Goal: Navigation & Orientation: Find specific page/section

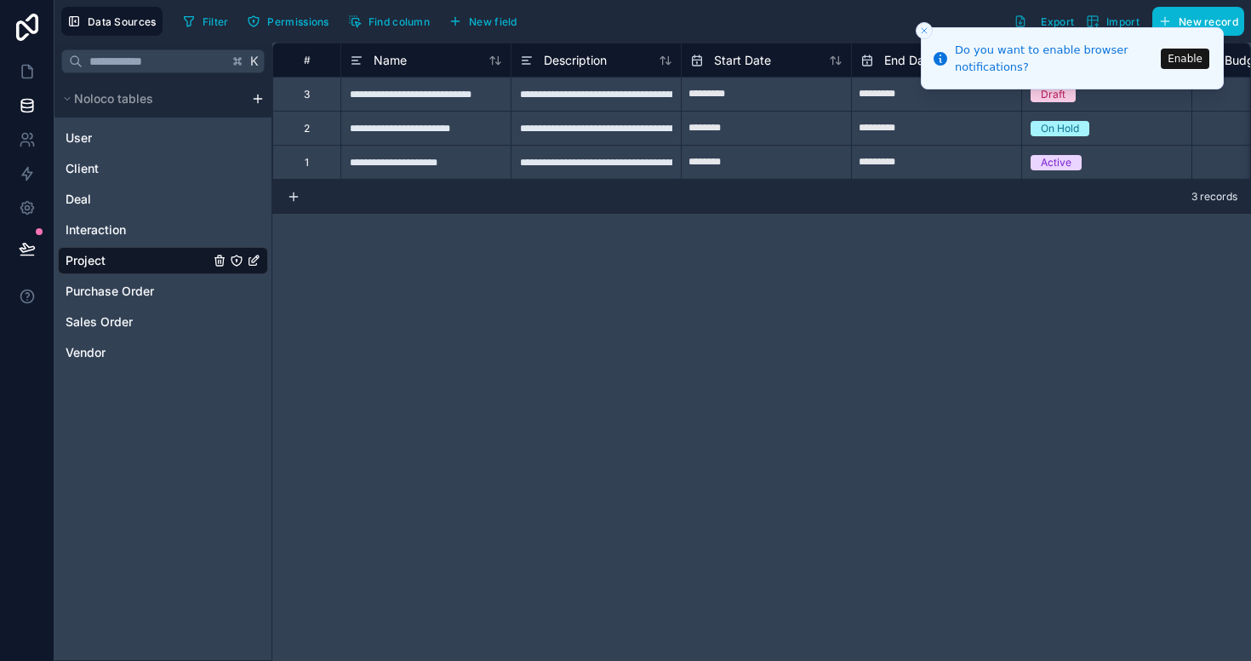
click at [974, 125] on input "*********" at bounding box center [936, 128] width 169 height 27
select select "****"
select select "*"
click at [413, 266] on div "**********" at bounding box center [761, 352] width 979 height 618
click at [146, 253] on div "Project" at bounding box center [163, 260] width 210 height 27
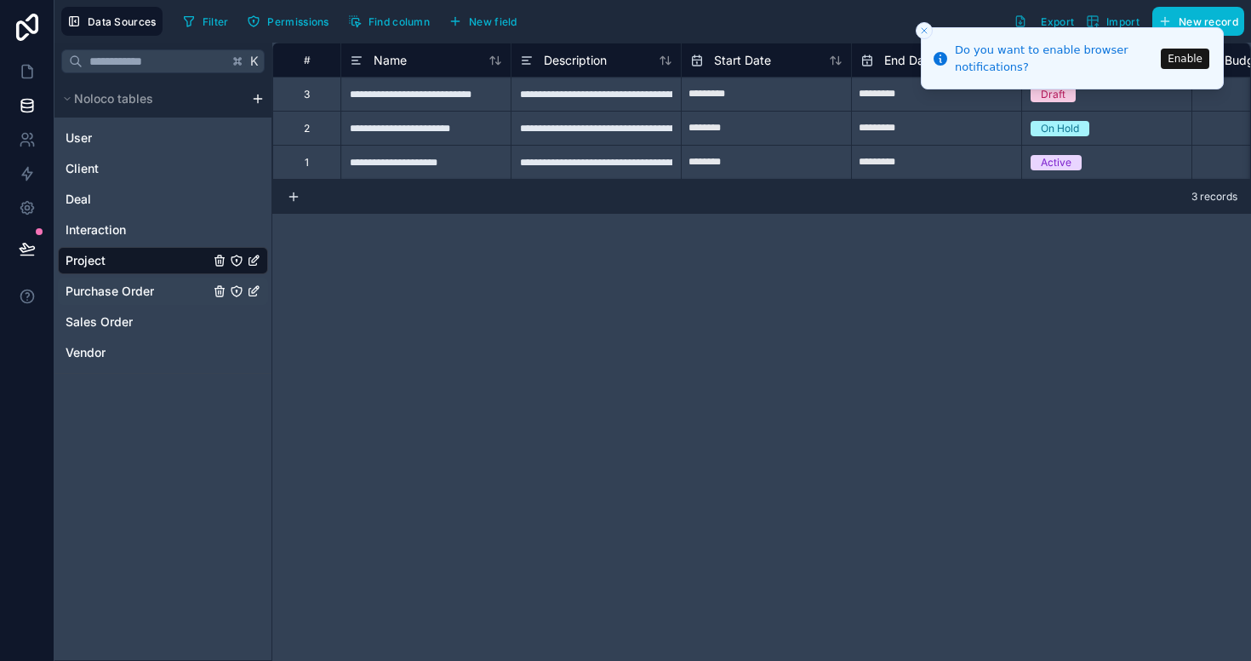
click at [116, 294] on span "Purchase Order" at bounding box center [110, 291] width 89 height 17
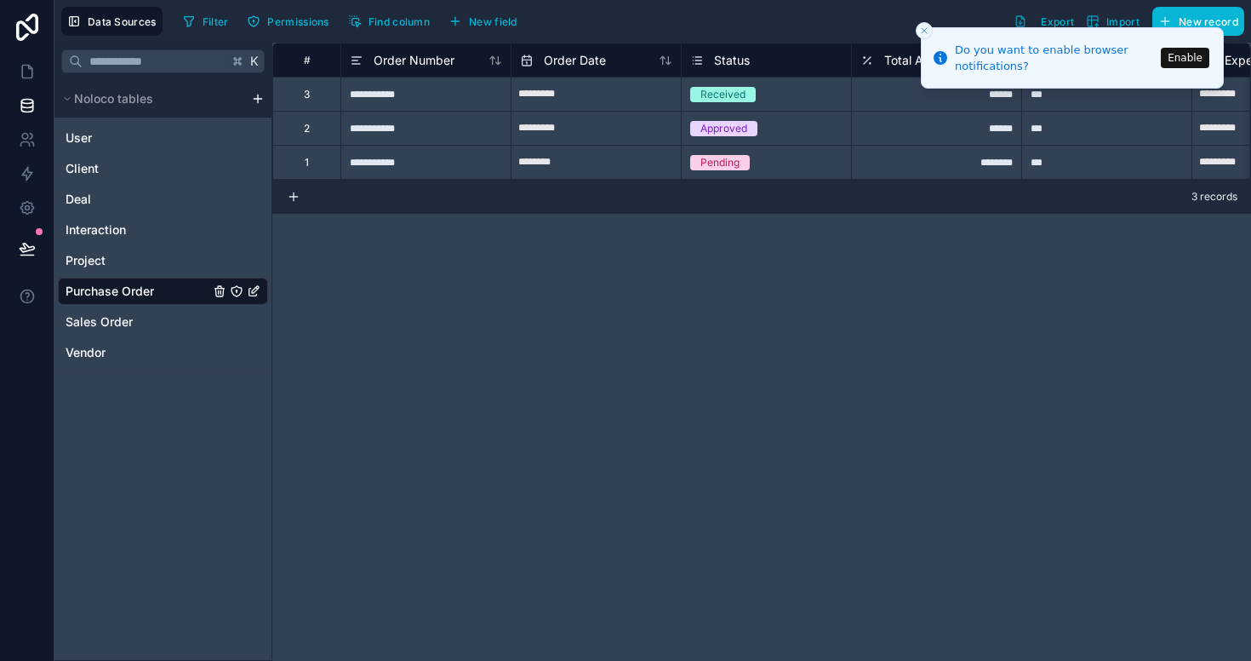
click at [1192, 60] on button "Enable" at bounding box center [1185, 58] width 49 height 20
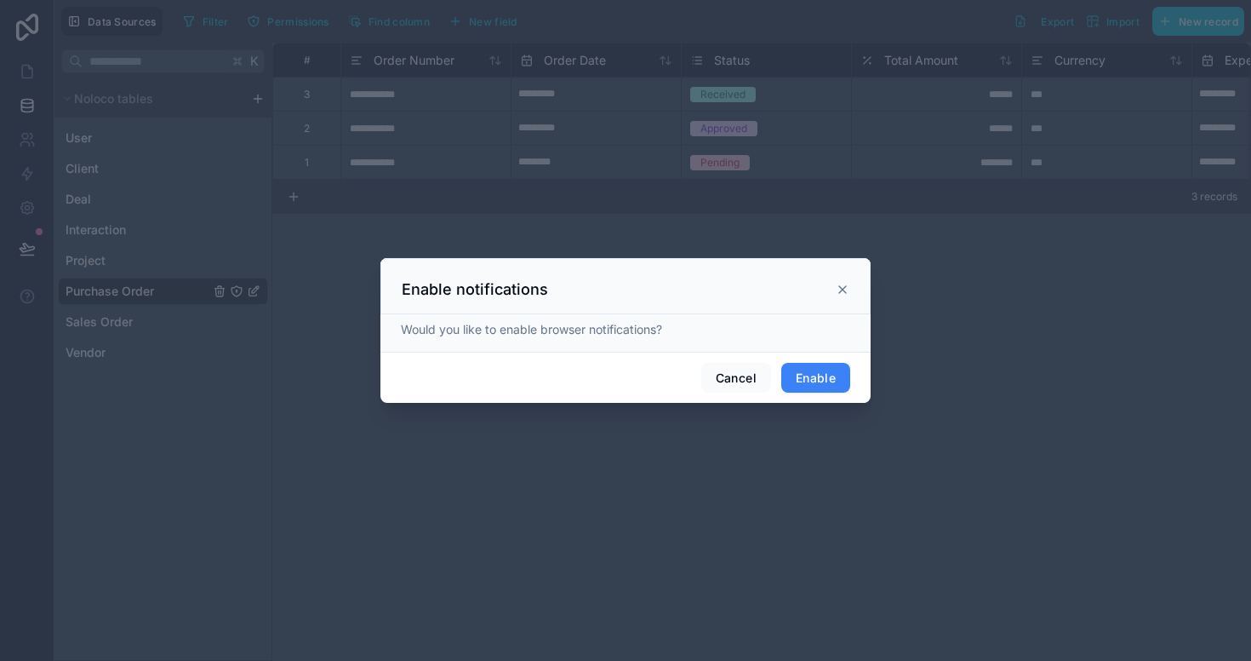
click at [805, 380] on button "Enable" at bounding box center [815, 378] width 69 height 31
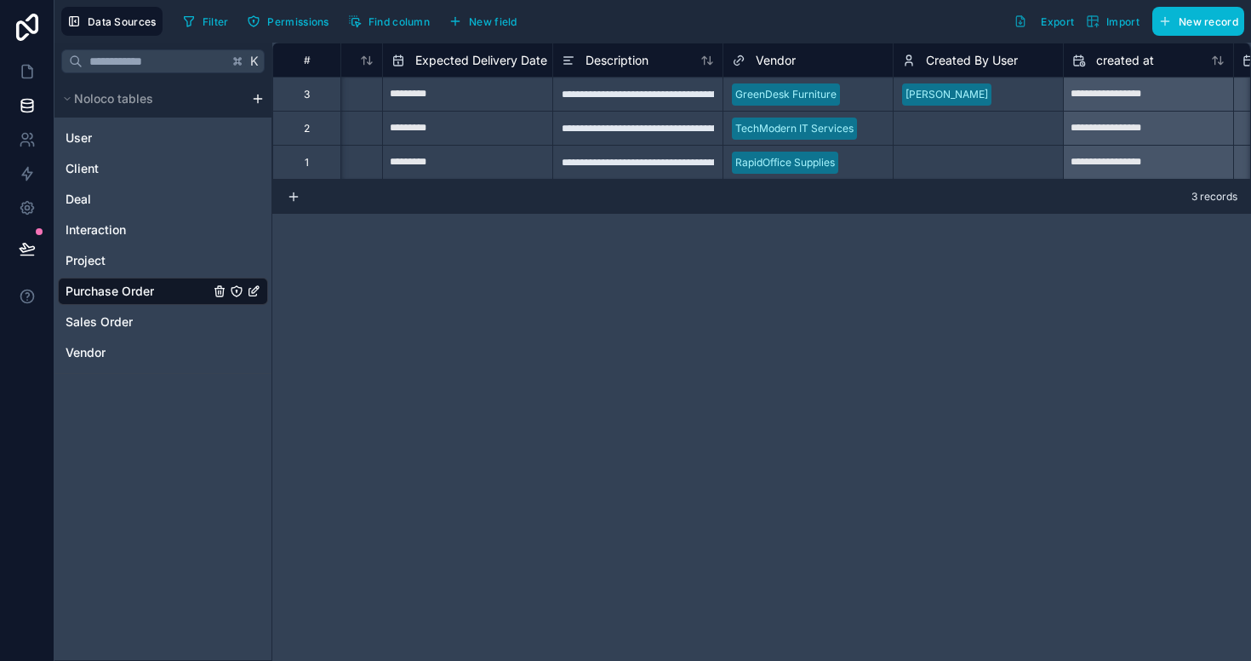
click at [973, 98] on div "[PERSON_NAME]" at bounding box center [947, 94] width 83 height 15
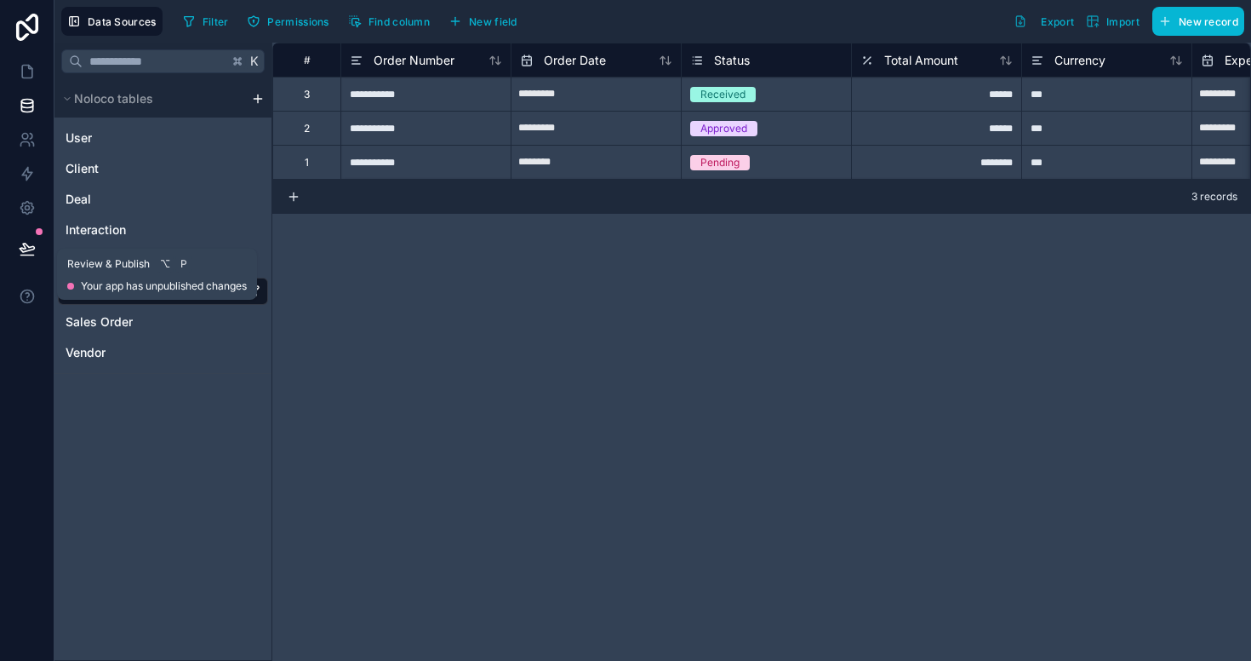
click at [28, 253] on icon at bounding box center [27, 248] width 17 height 17
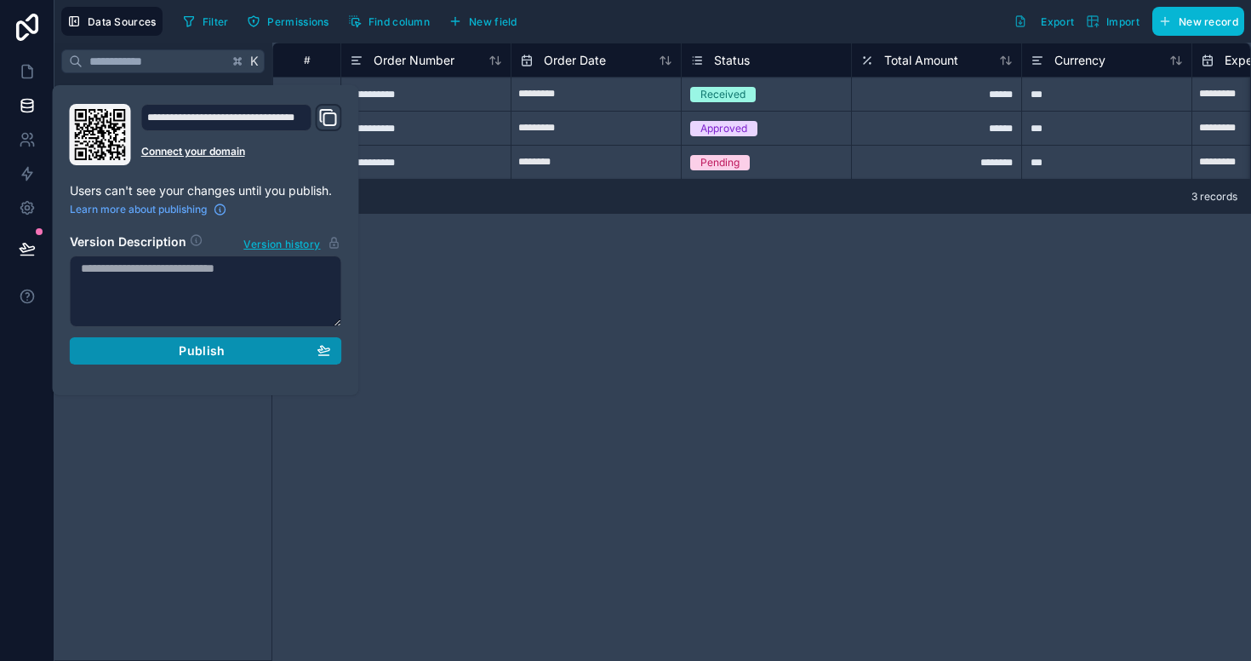
click at [242, 353] on div "Publish" at bounding box center [206, 350] width 250 height 15
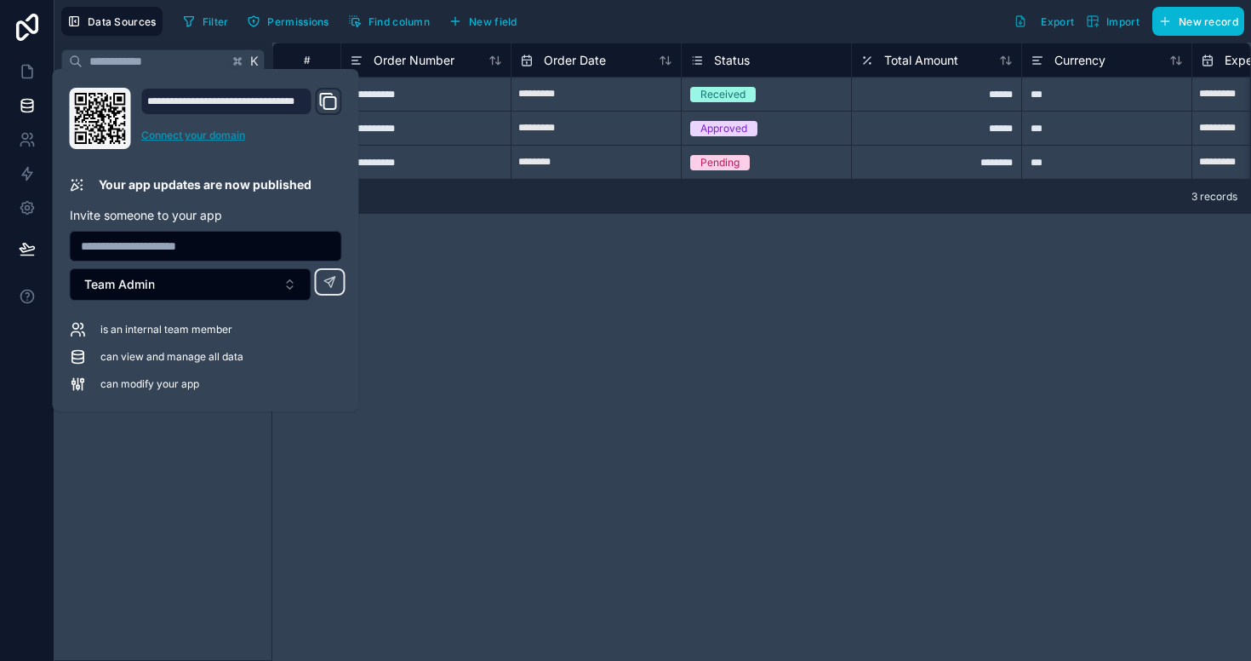
click at [226, 135] on link "Connect your domain" at bounding box center [241, 136] width 201 height 14
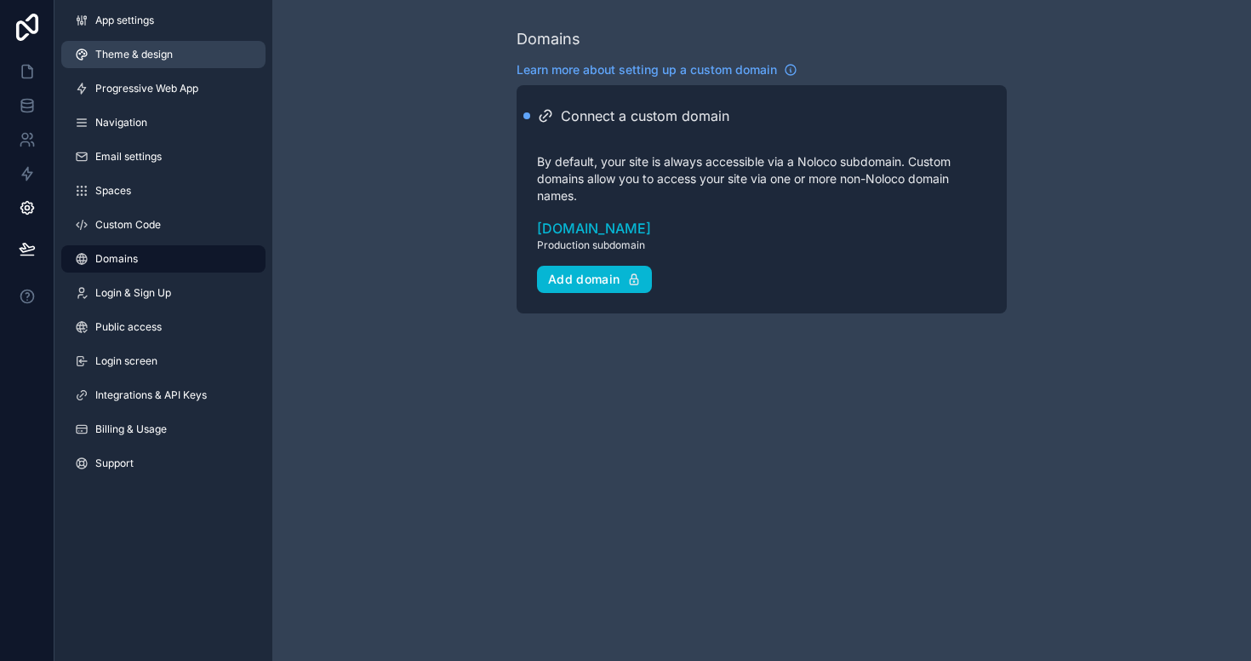
click at [158, 59] on span "Theme & design" at bounding box center [133, 55] width 77 height 14
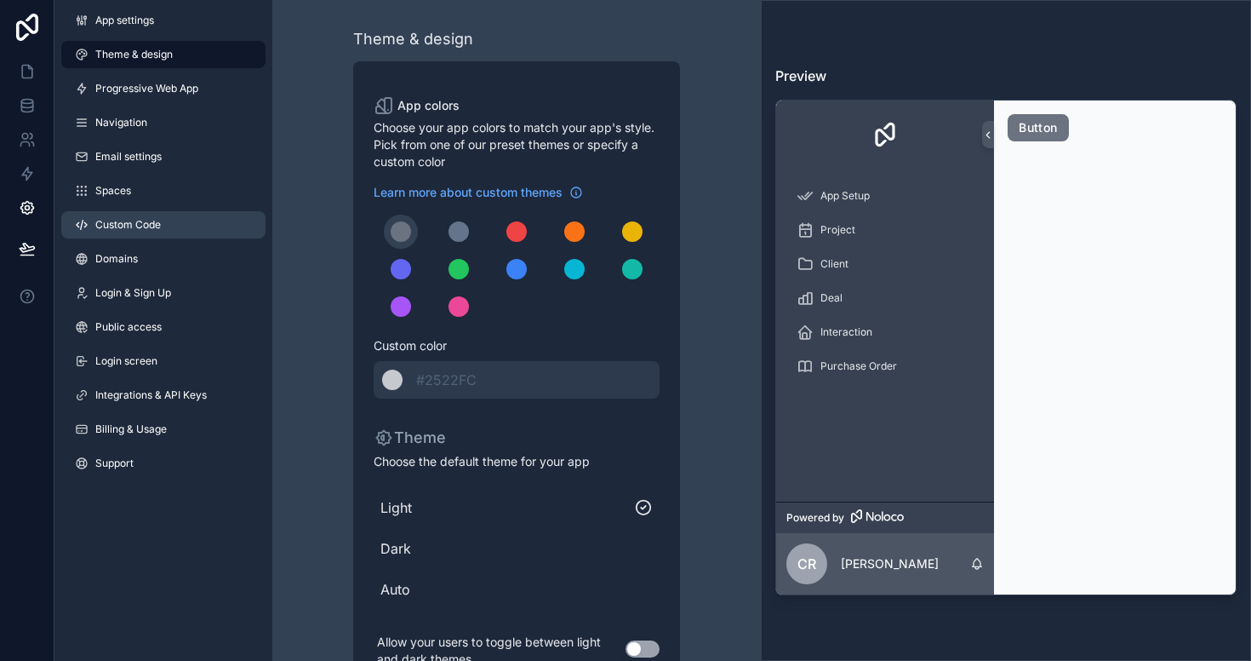
click at [137, 232] on link "Custom Code" at bounding box center [163, 224] width 204 height 27
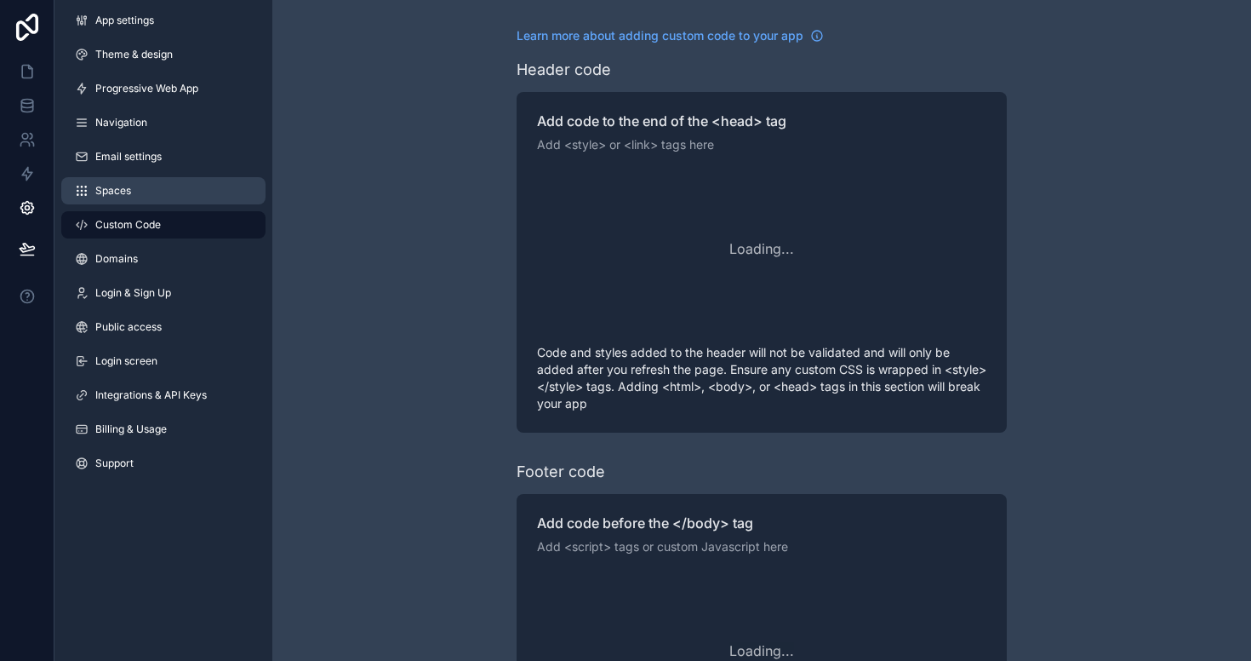
click at [135, 187] on link "Spaces" at bounding box center [163, 190] width 204 height 27
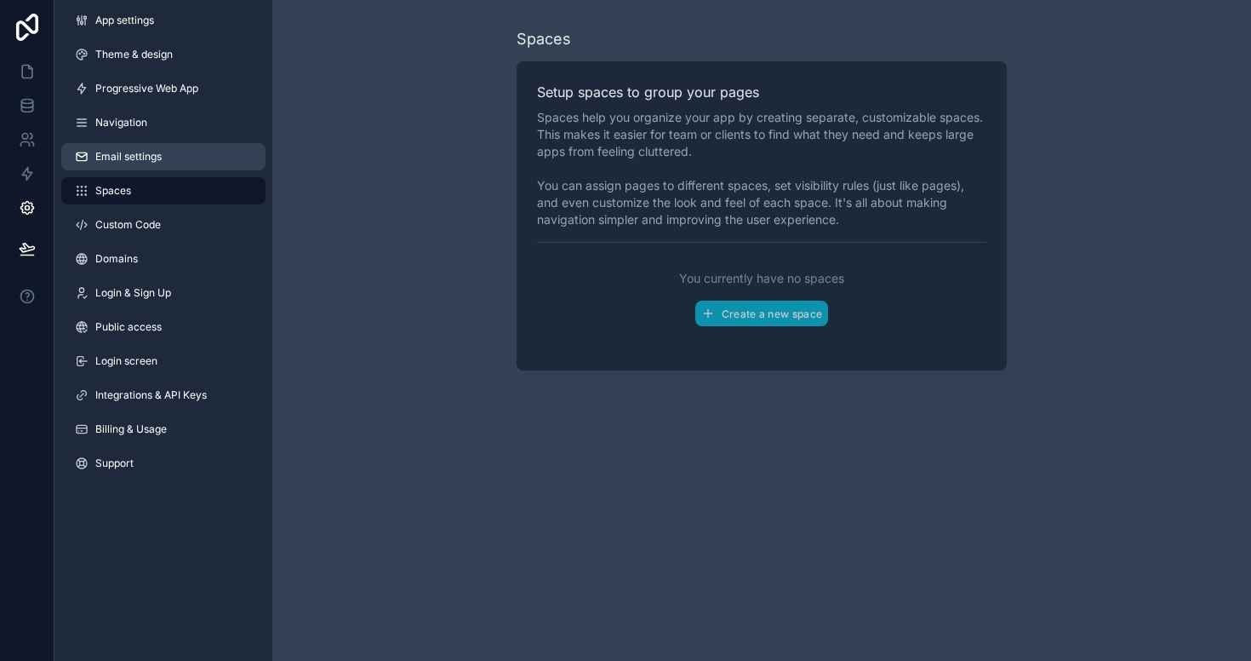
click at [143, 150] on span "Email settings" at bounding box center [128, 157] width 66 height 14
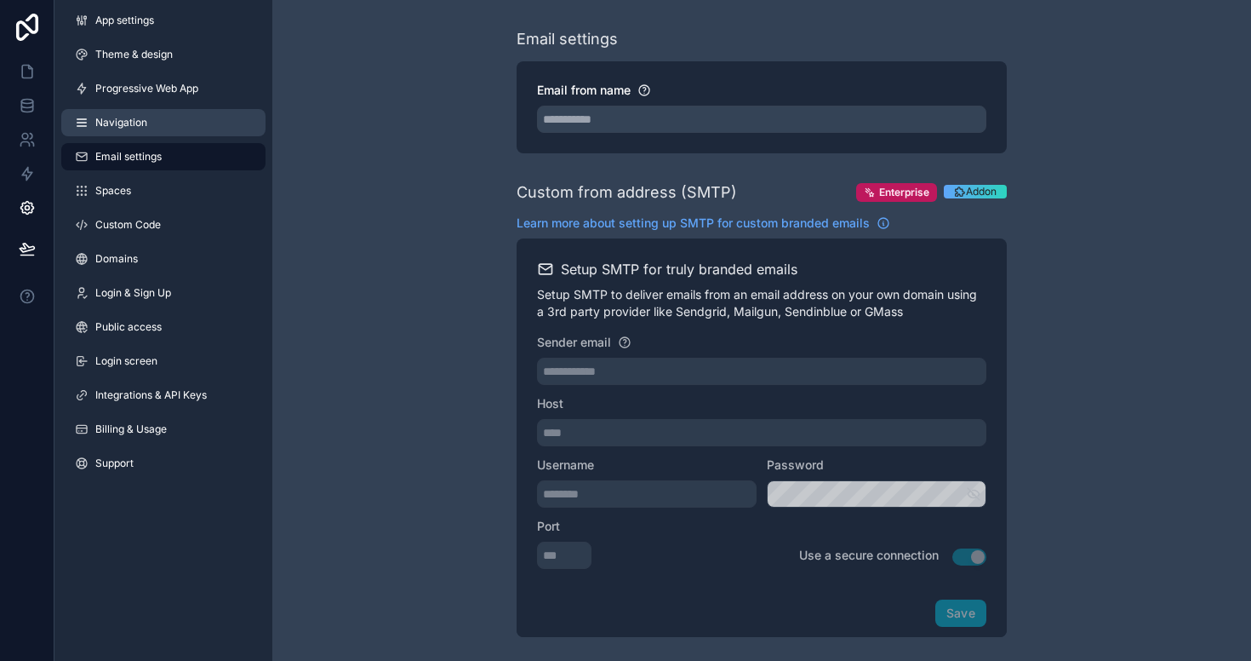
click at [145, 120] on span "Navigation" at bounding box center [121, 123] width 52 height 14
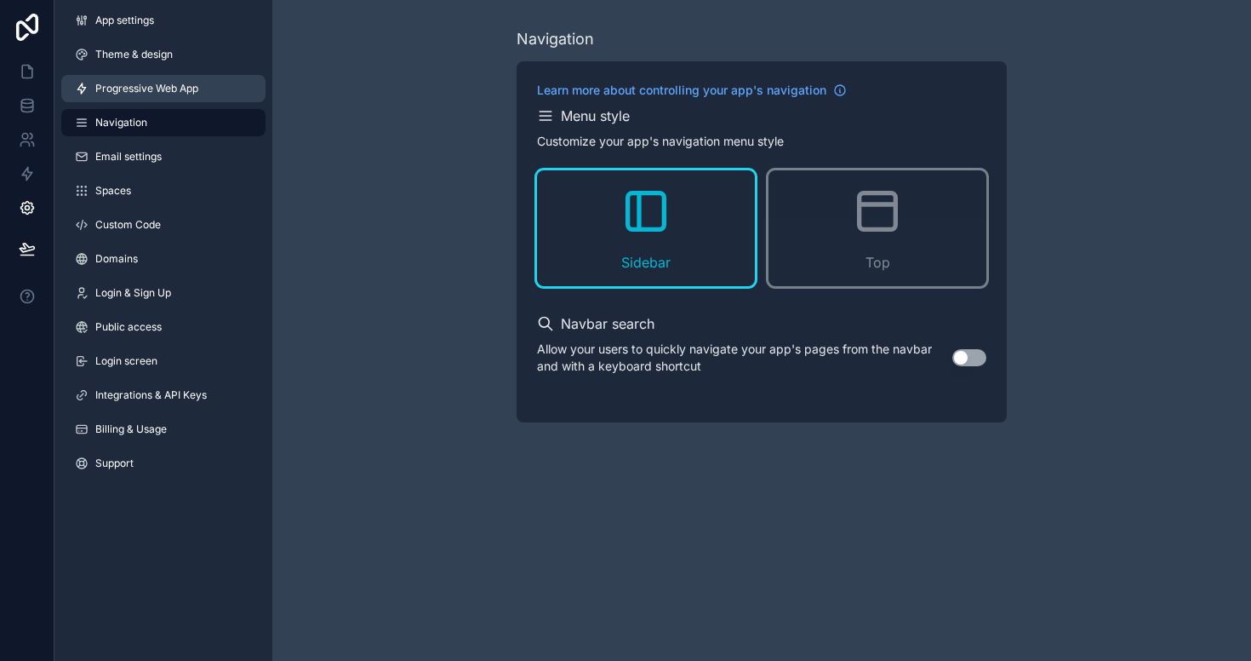
click at [155, 89] on span "Progressive Web App" at bounding box center [146, 89] width 103 height 14
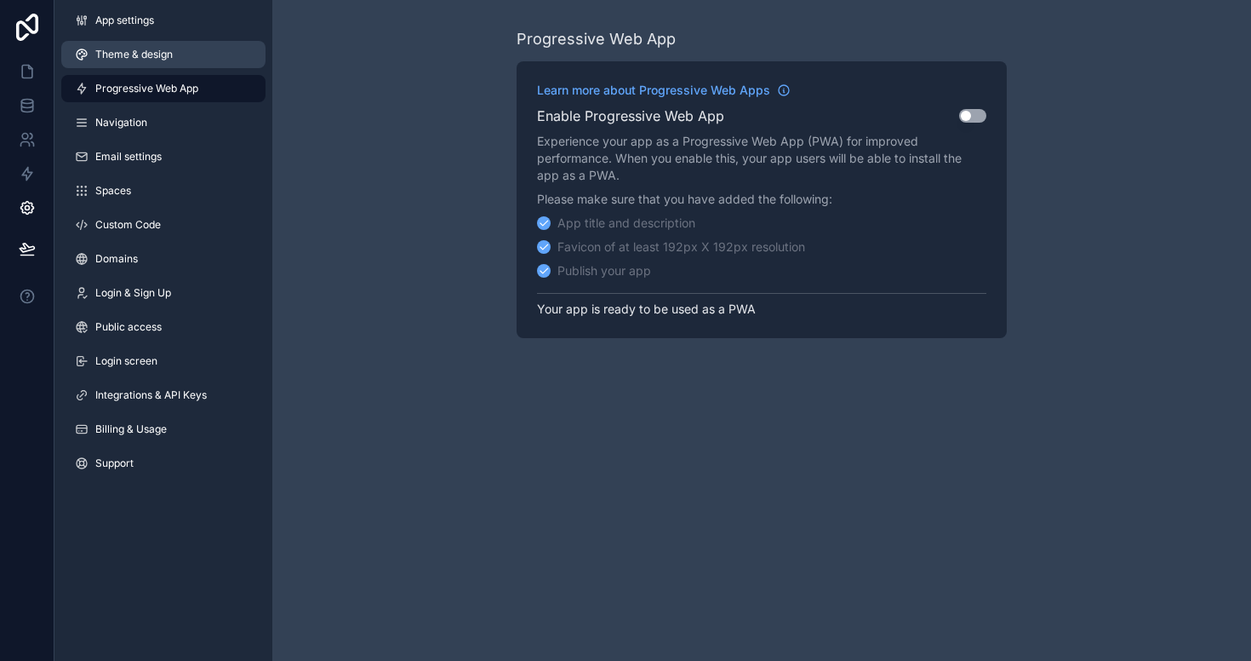
click at [151, 54] on span "Theme & design" at bounding box center [133, 55] width 77 height 14
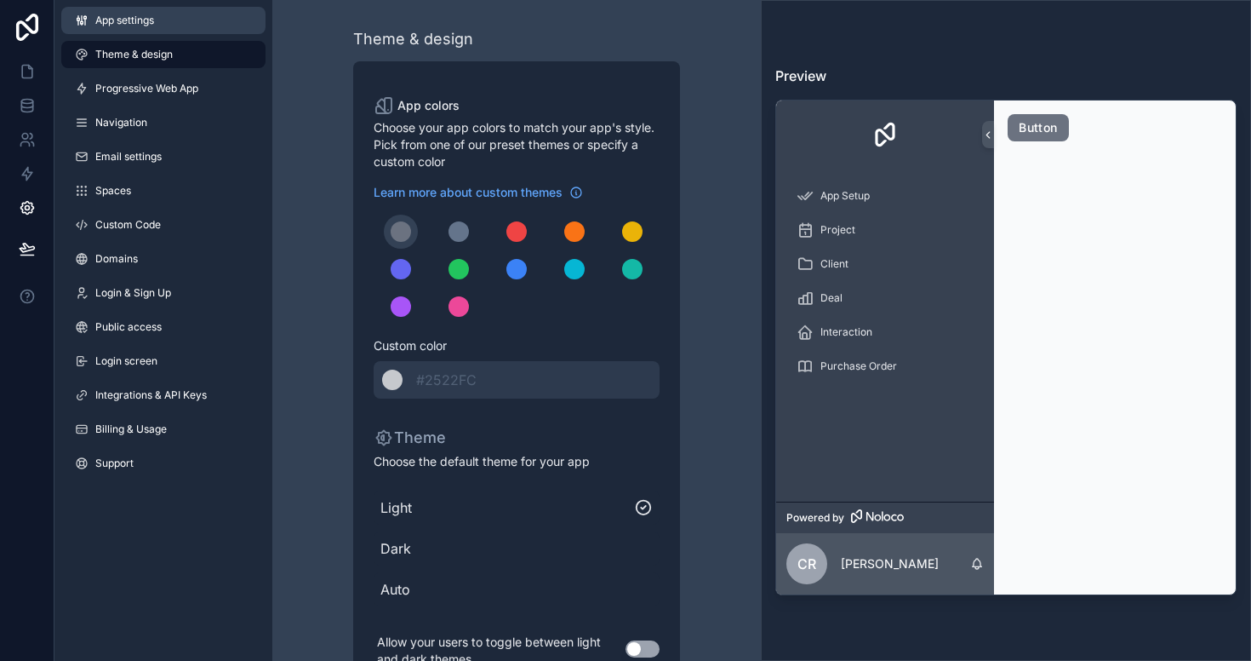
click at [152, 28] on link "App settings" at bounding box center [163, 20] width 204 height 27
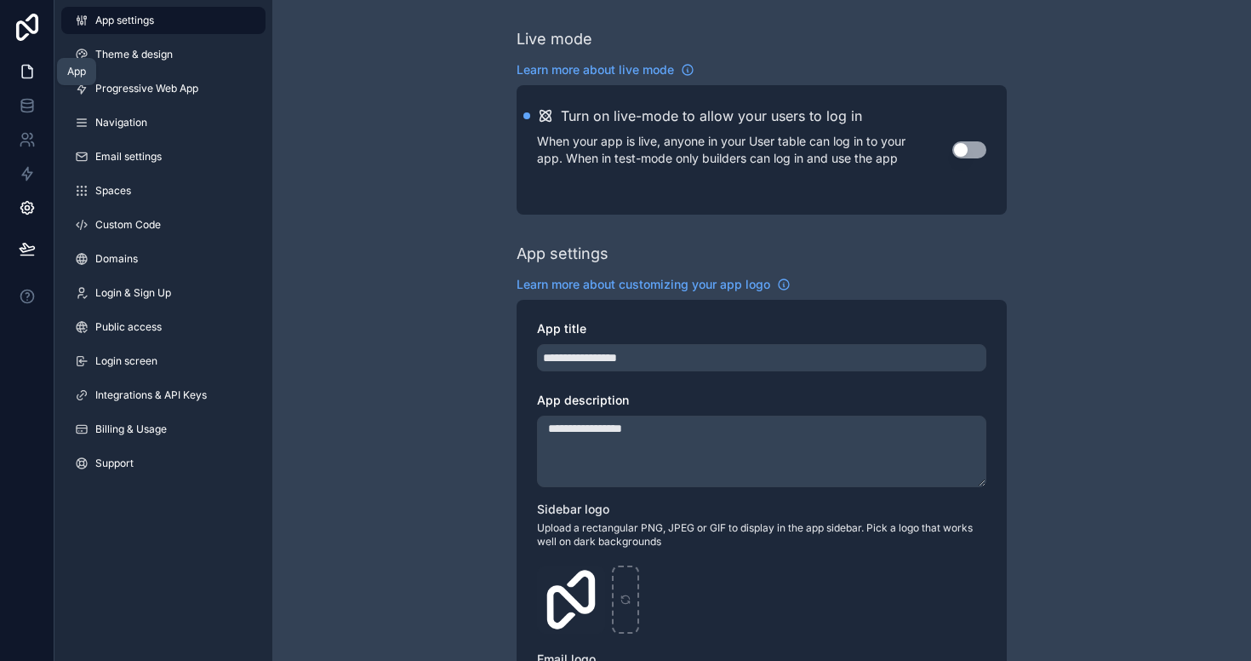
click at [33, 72] on icon at bounding box center [27, 71] width 17 height 17
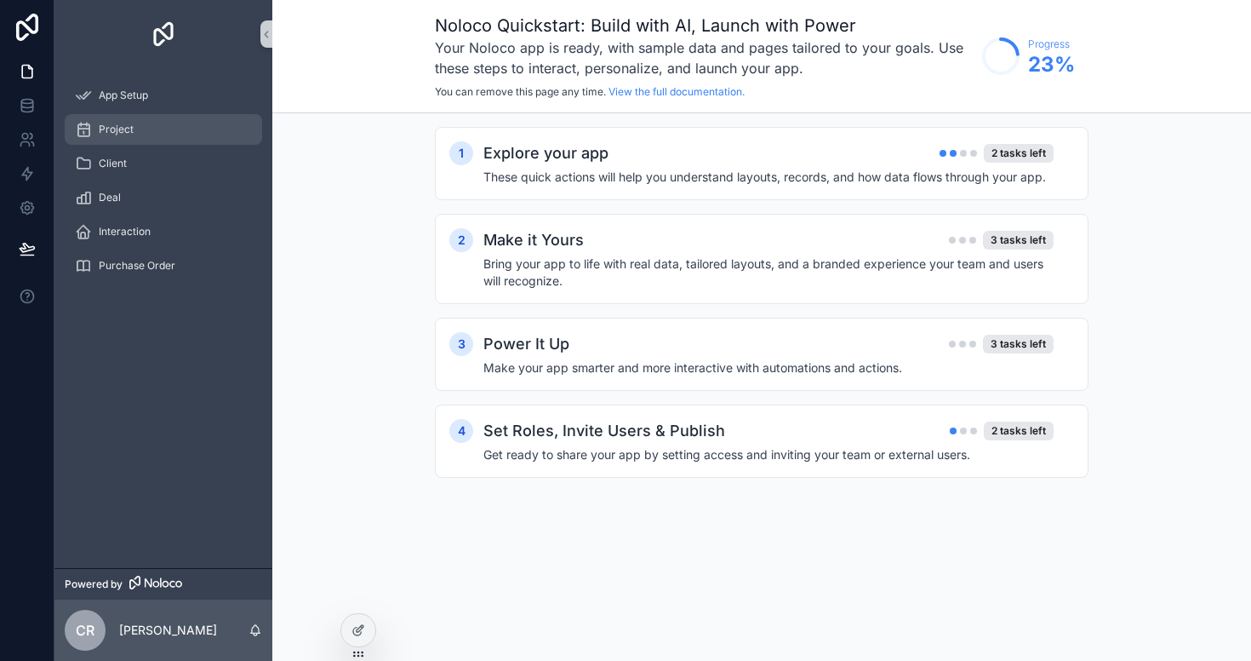
click at [166, 135] on div "Project" at bounding box center [163, 129] width 177 height 27
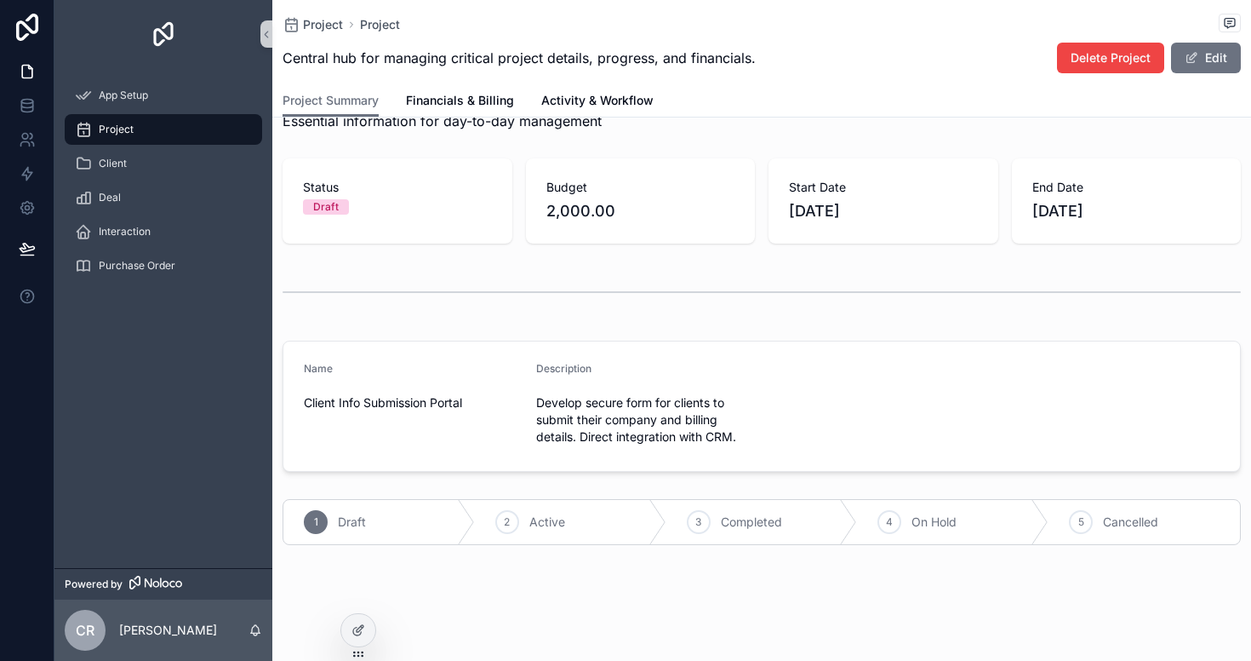
scroll to position [58, 0]
click at [181, 169] on div "Client" at bounding box center [163, 163] width 177 height 27
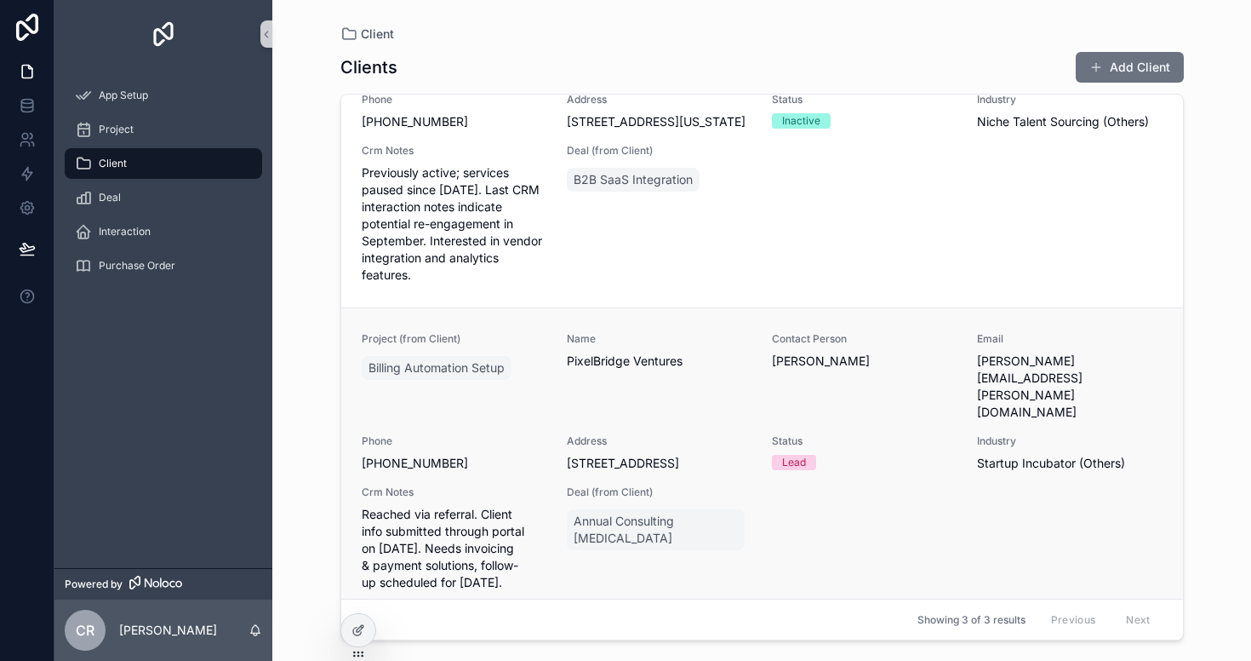
scroll to position [135, 0]
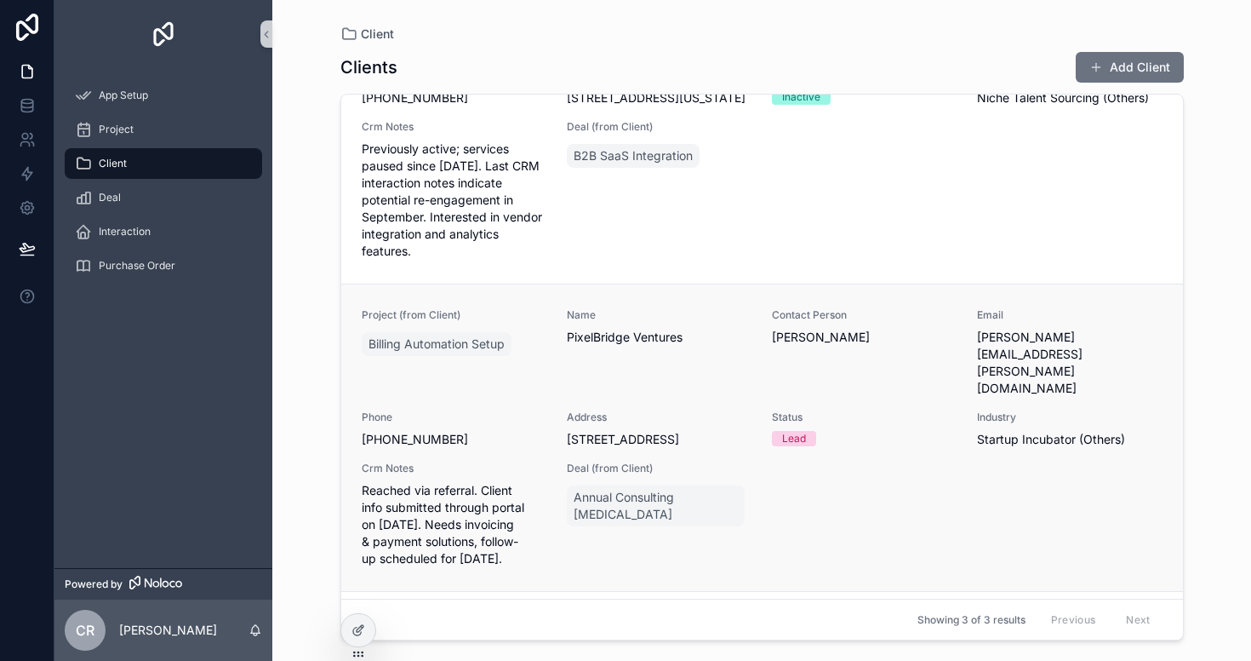
click at [749, 472] on div "Deal (from Client) Annual Consulting [MEDICAL_DATA]" at bounding box center [659, 514] width 185 height 106
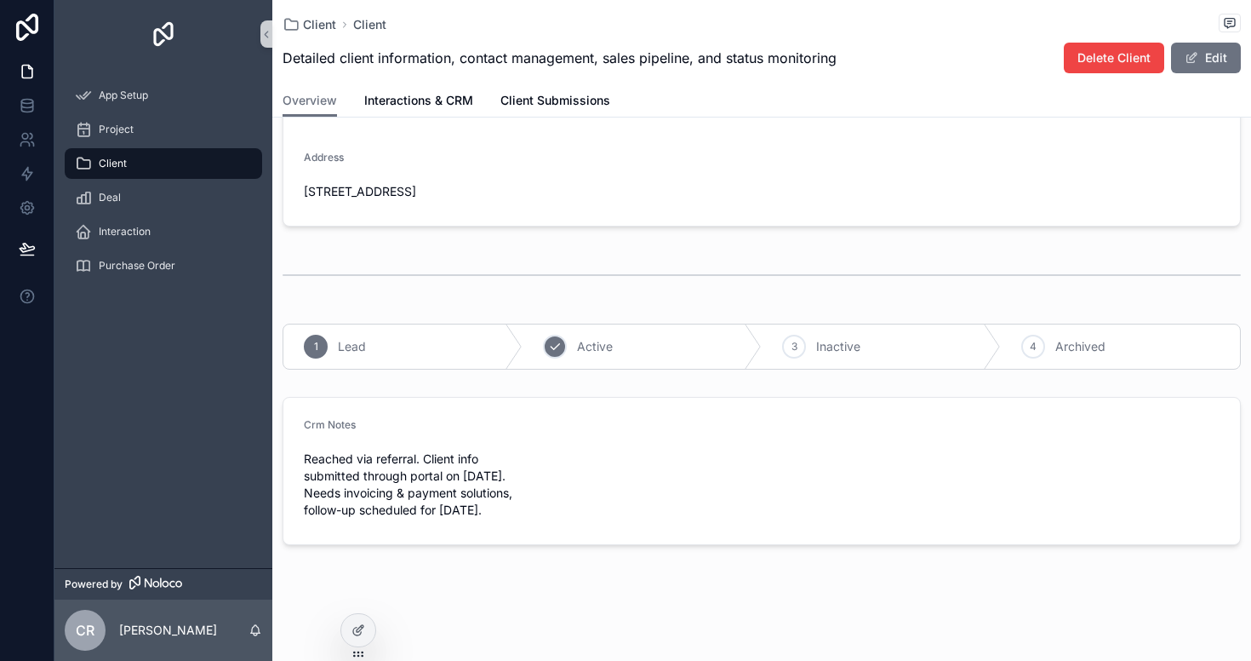
click at [585, 338] on span "Active" at bounding box center [595, 346] width 36 height 17
click at [824, 338] on span "Inactive" at bounding box center [838, 346] width 44 height 17
click at [1086, 338] on span "Archived" at bounding box center [1081, 346] width 50 height 17
click at [329, 335] on div "Lead" at bounding box center [402, 346] width 239 height 44
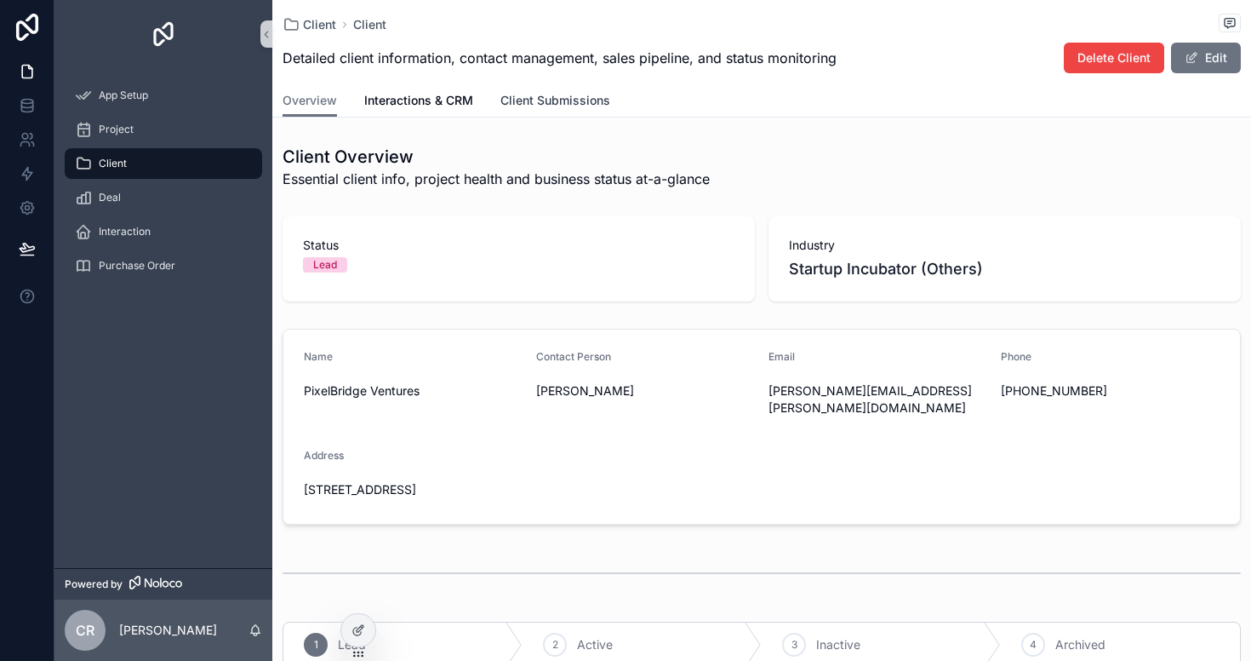
click at [564, 96] on span "Client Submissions" at bounding box center [556, 100] width 110 height 17
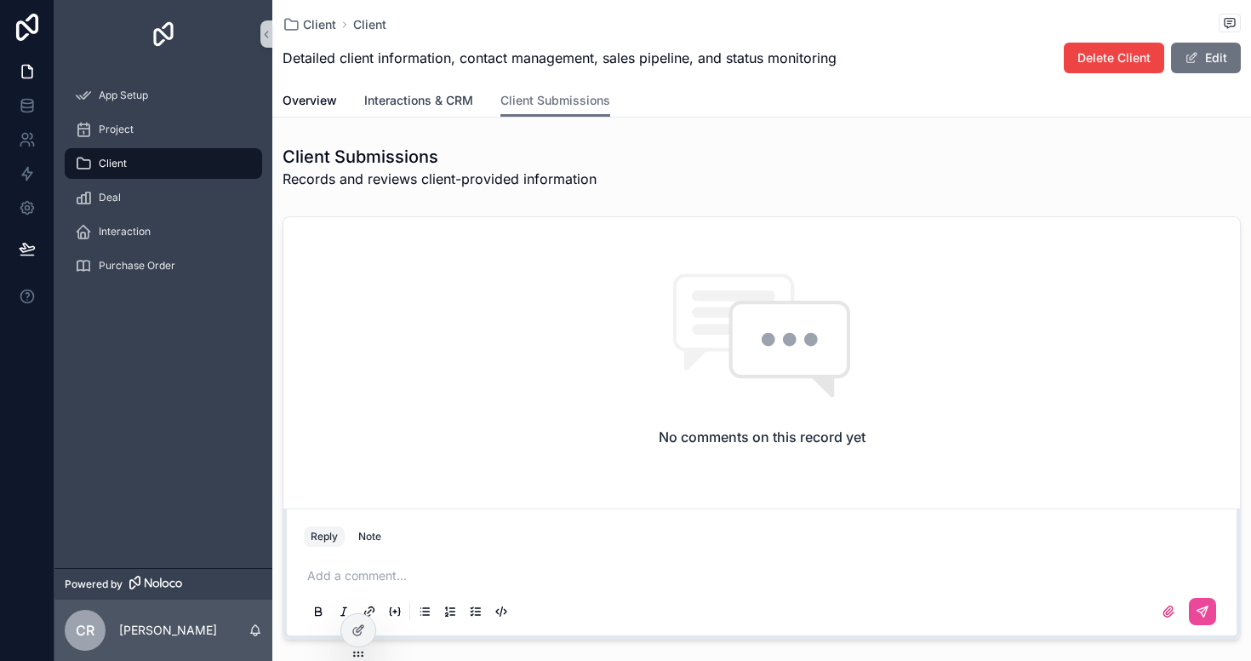
click at [440, 111] on link "Interactions & CRM" at bounding box center [418, 102] width 109 height 34
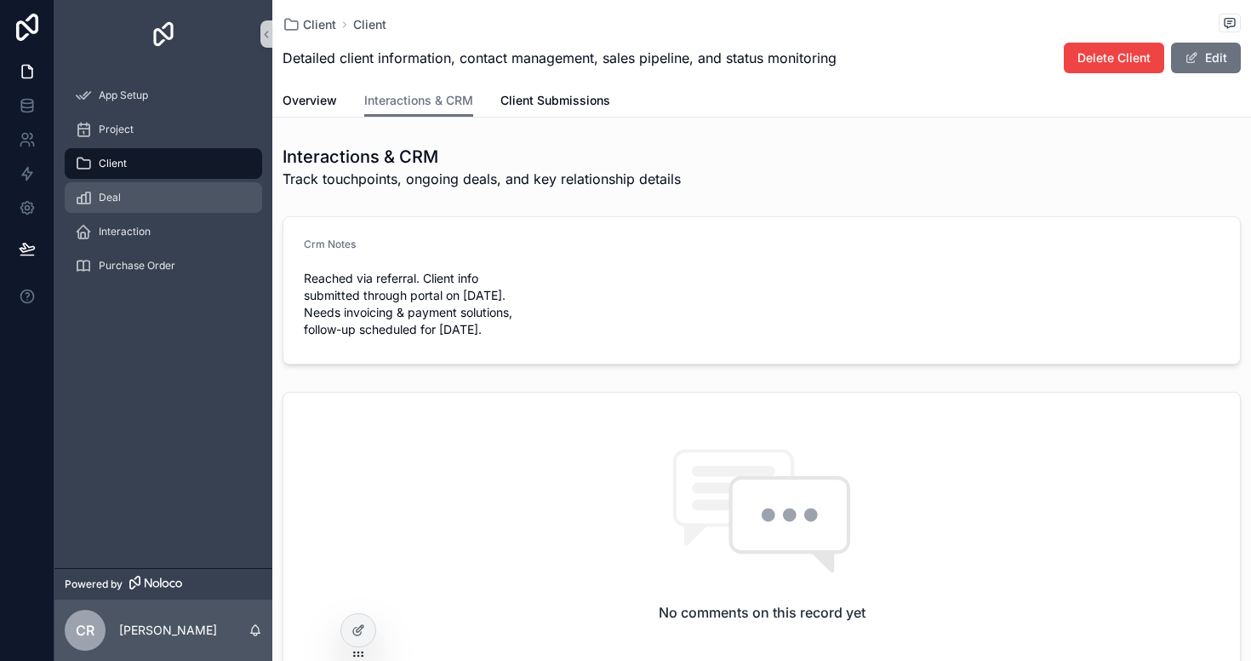
click at [121, 211] on link "Deal" at bounding box center [163, 197] width 197 height 31
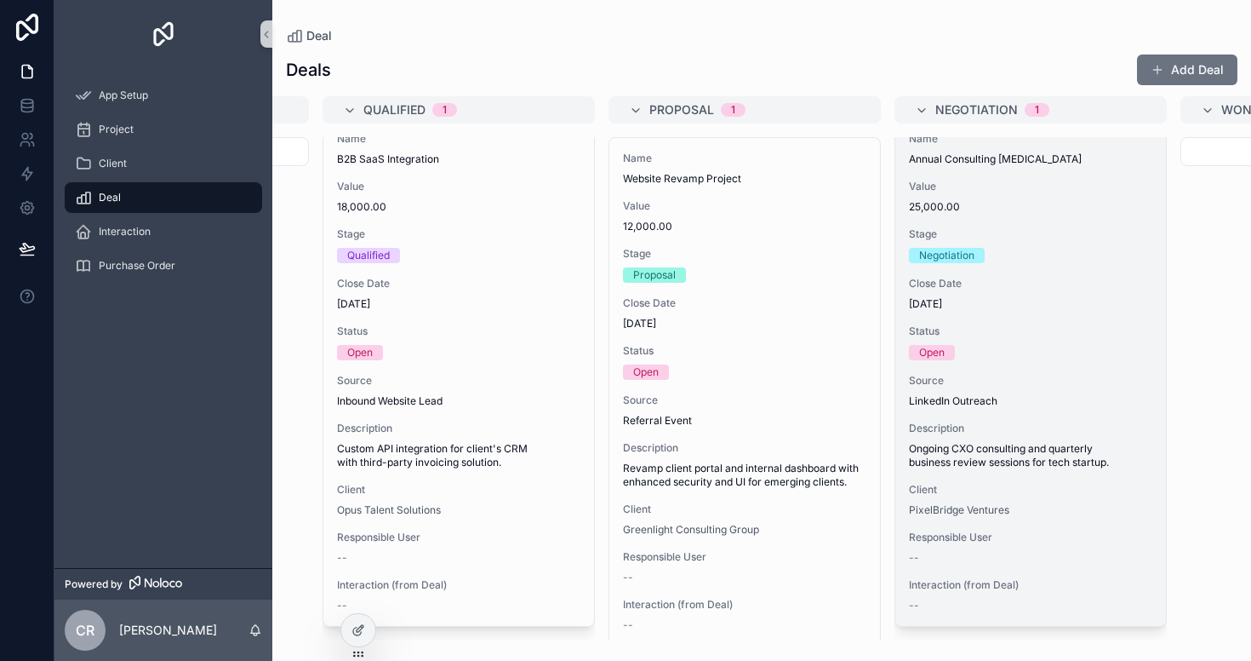
scroll to position [20, 0]
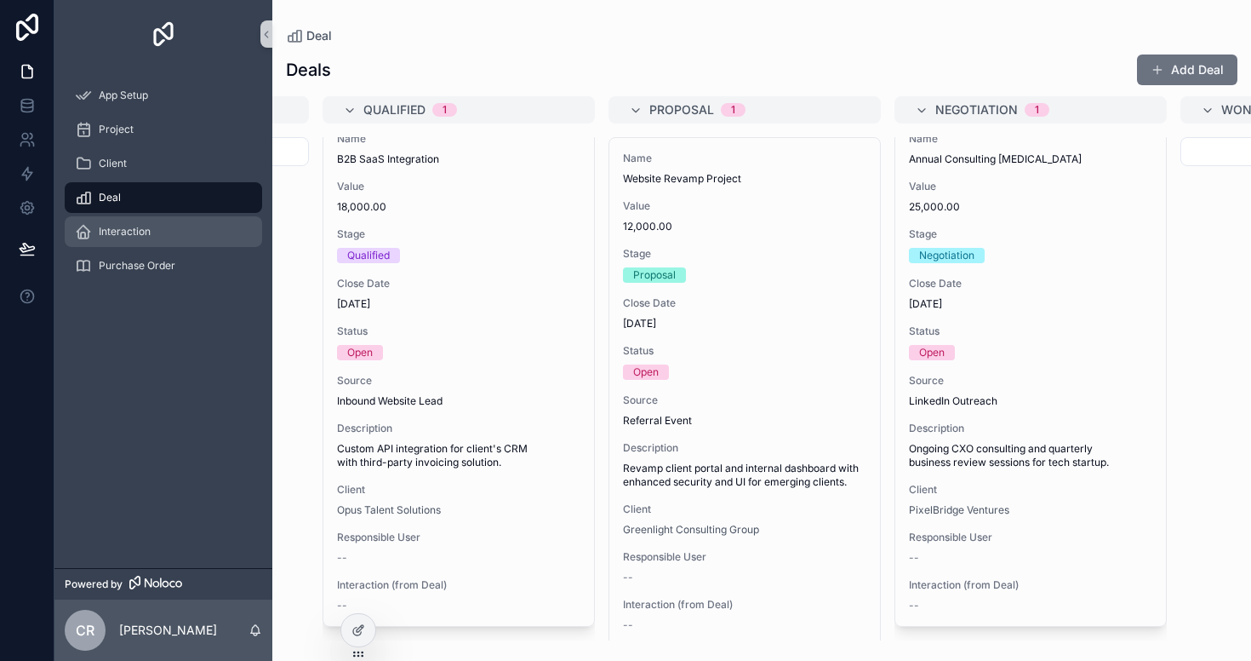
click at [156, 222] on div "Interaction" at bounding box center [163, 231] width 177 height 27
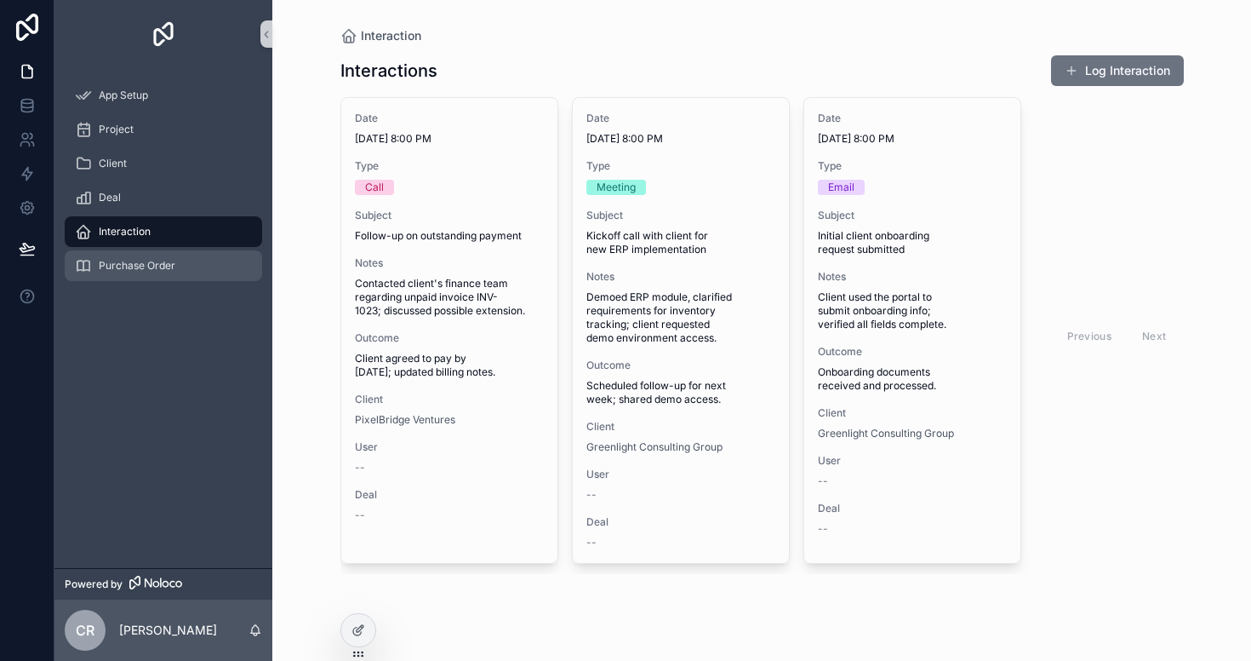
click at [152, 277] on div "Purchase Order" at bounding box center [163, 265] width 177 height 27
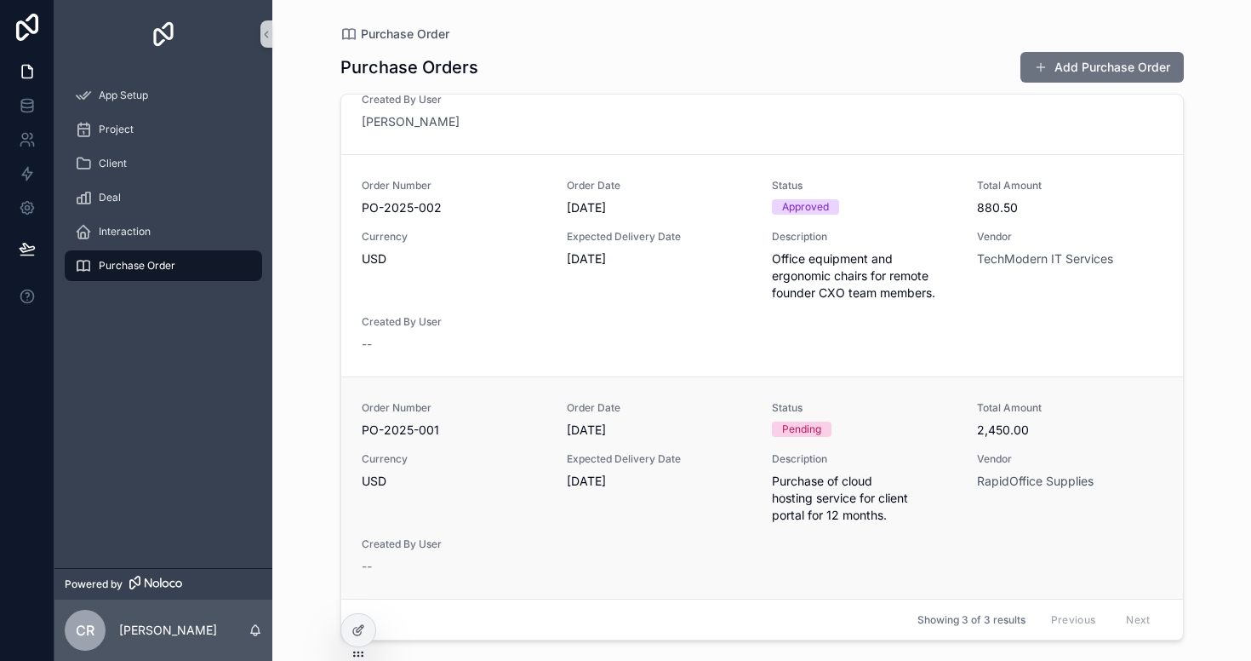
scroll to position [162, 0]
click at [744, 486] on span "[DATE]" at bounding box center [659, 480] width 185 height 17
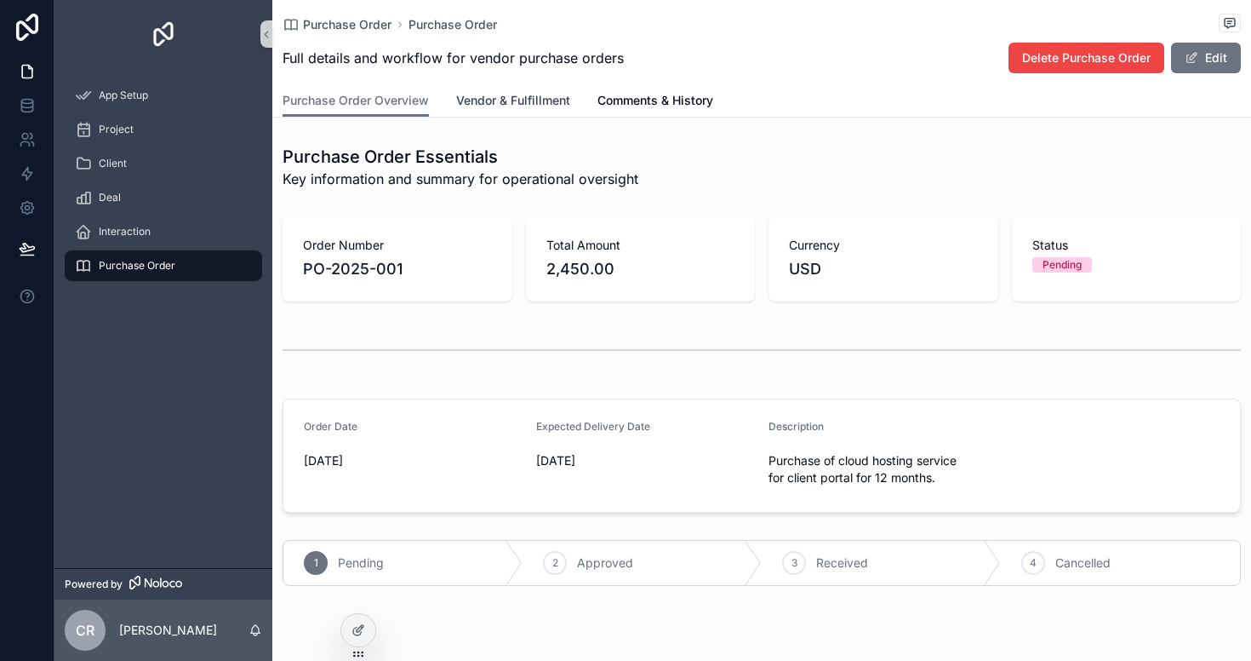
click at [535, 100] on span "Vendor & Fulfillment" at bounding box center [513, 100] width 114 height 17
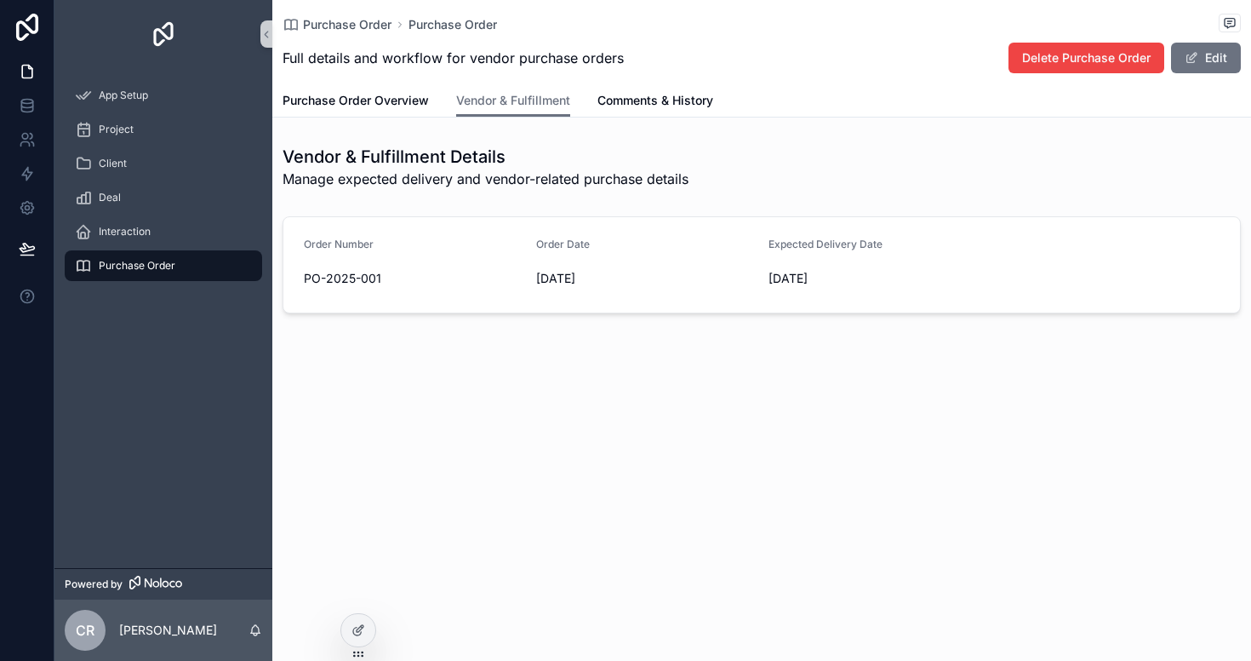
click at [620, 297] on form "Order Number PO-2025-001 Order Date [DATE] Expected Delivery Date [DATE]" at bounding box center [761, 264] width 957 height 95
click at [661, 105] on span "Comments & History" at bounding box center [656, 100] width 116 height 17
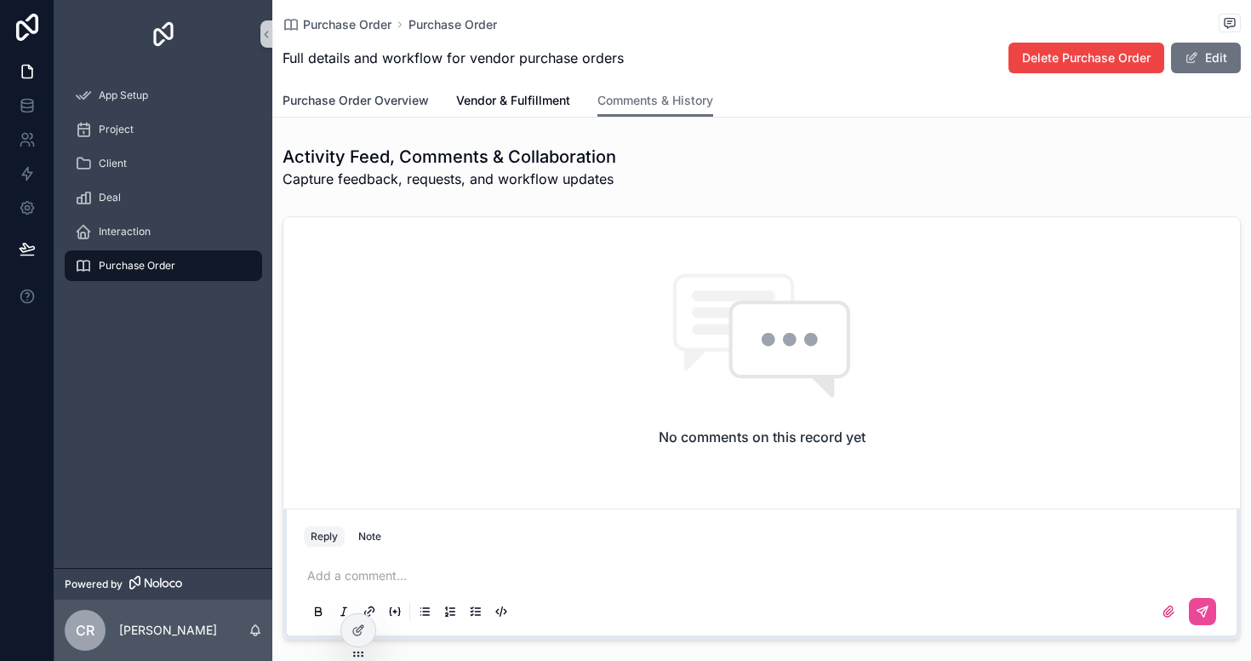
click at [377, 100] on span "Purchase Order Overview" at bounding box center [356, 100] width 146 height 17
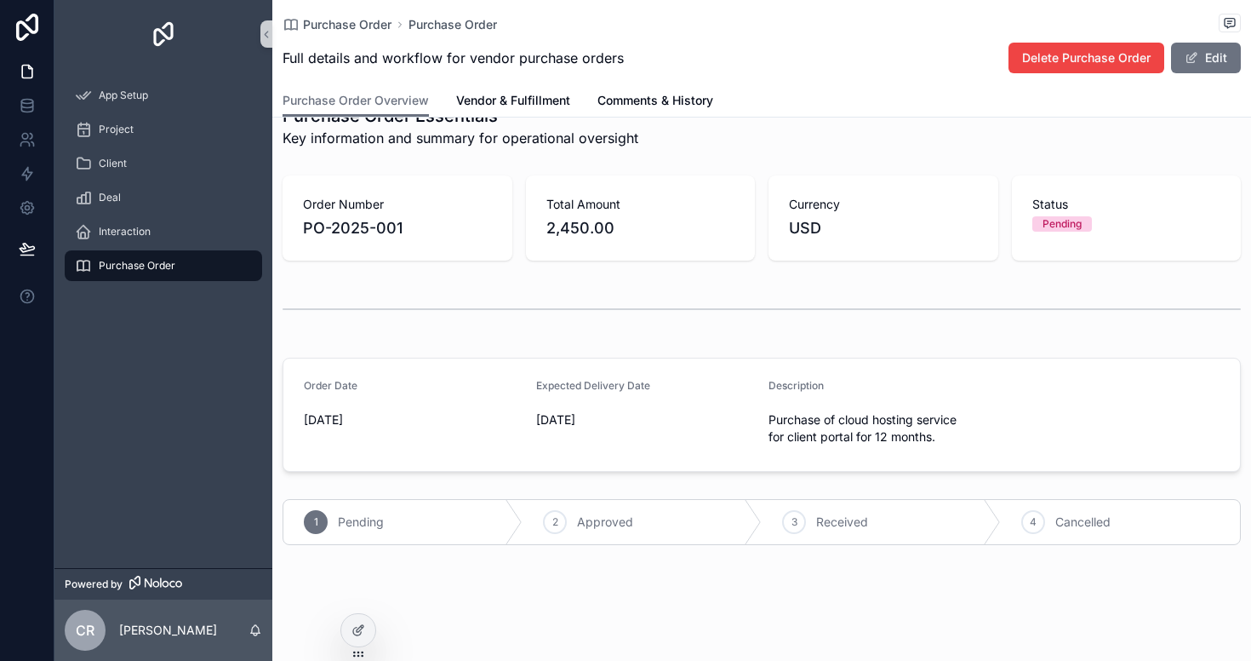
scroll to position [41, 0]
click at [360, 625] on icon at bounding box center [359, 630] width 14 height 14
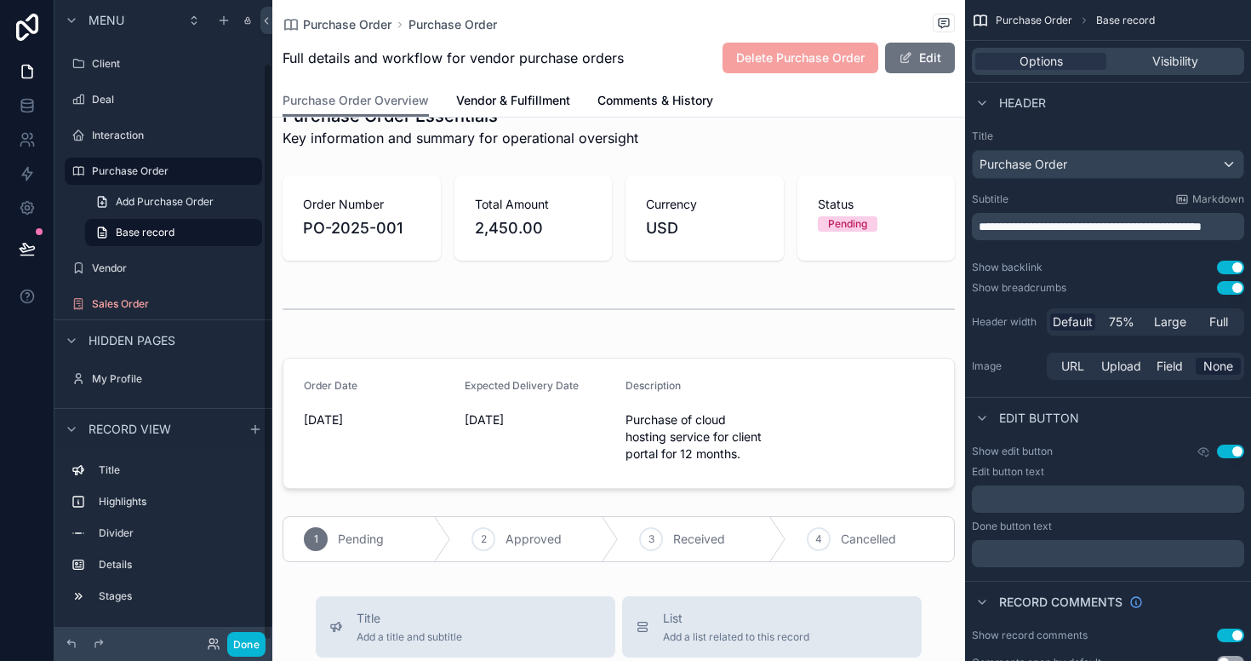
scroll to position [69, 0]
click at [140, 303] on label "Sales Order" at bounding box center [160, 304] width 136 height 14
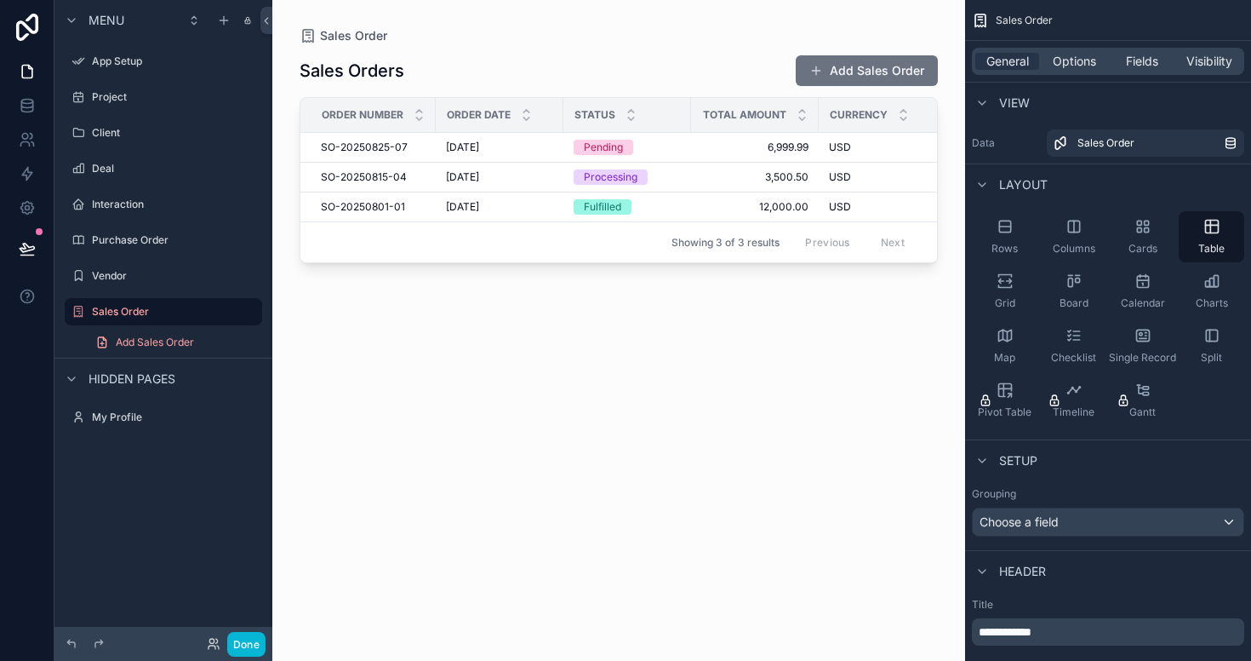
click at [789, 260] on div "scrollable content" at bounding box center [618, 320] width 693 height 640
click at [114, 199] on label "Interaction" at bounding box center [160, 204] width 136 height 14
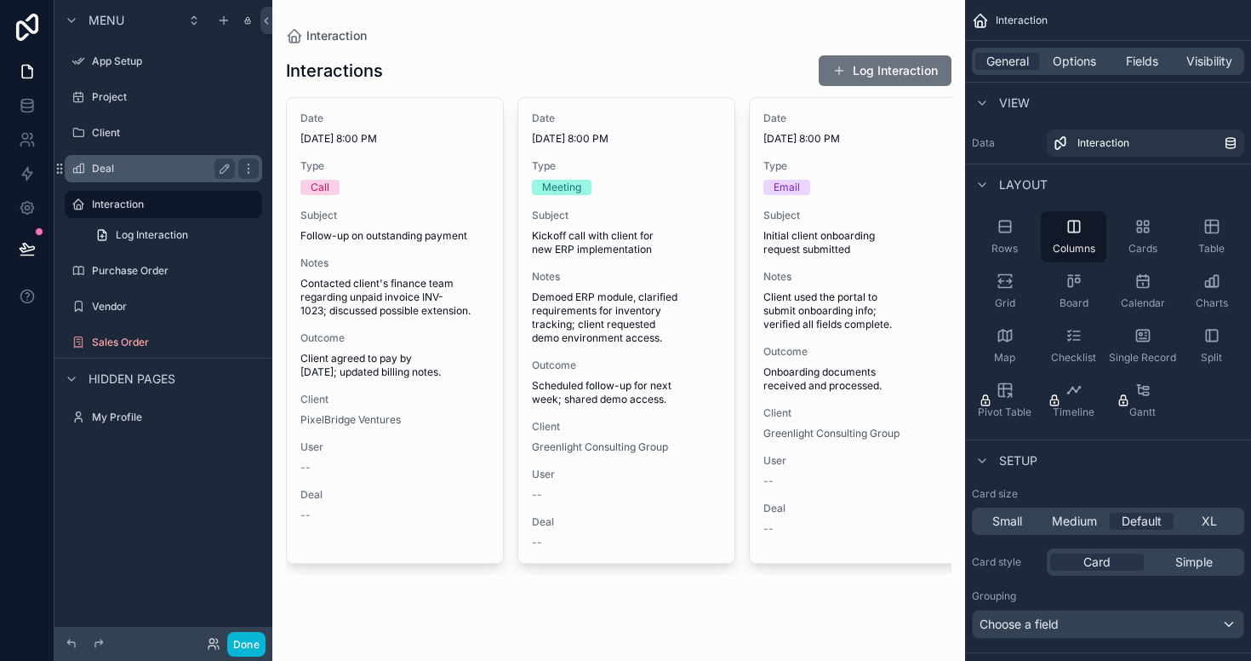
click at [113, 164] on label "Deal" at bounding box center [160, 169] width 136 height 14
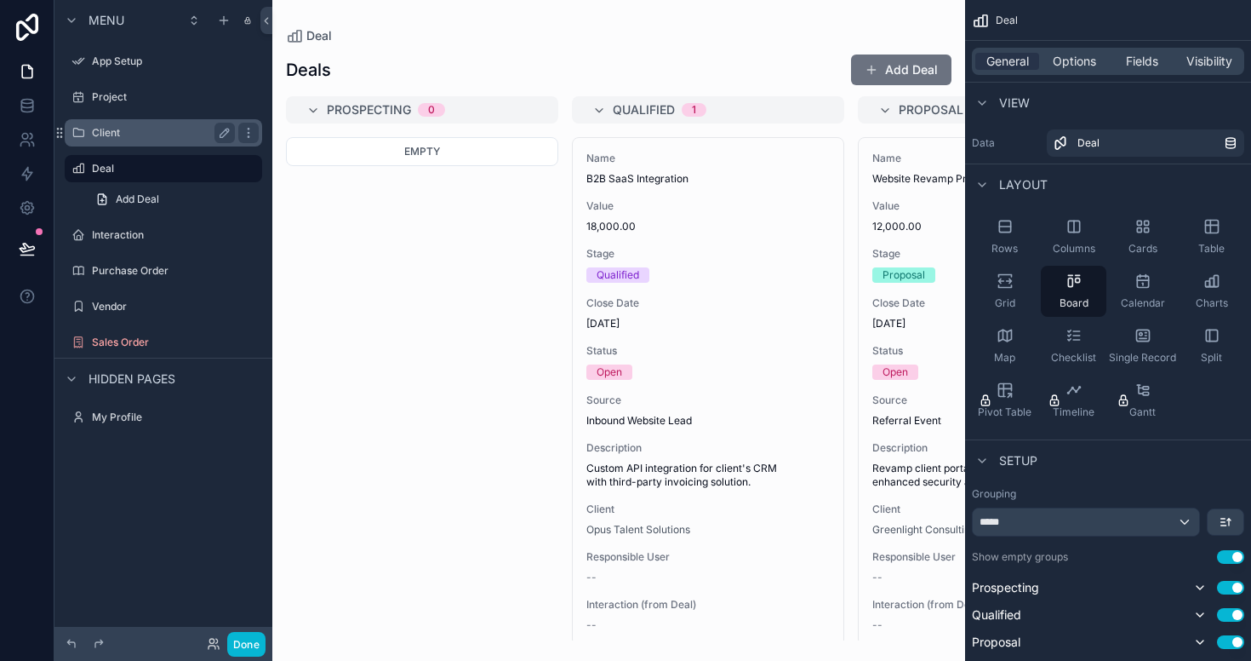
click at [117, 130] on label "Client" at bounding box center [160, 133] width 136 height 14
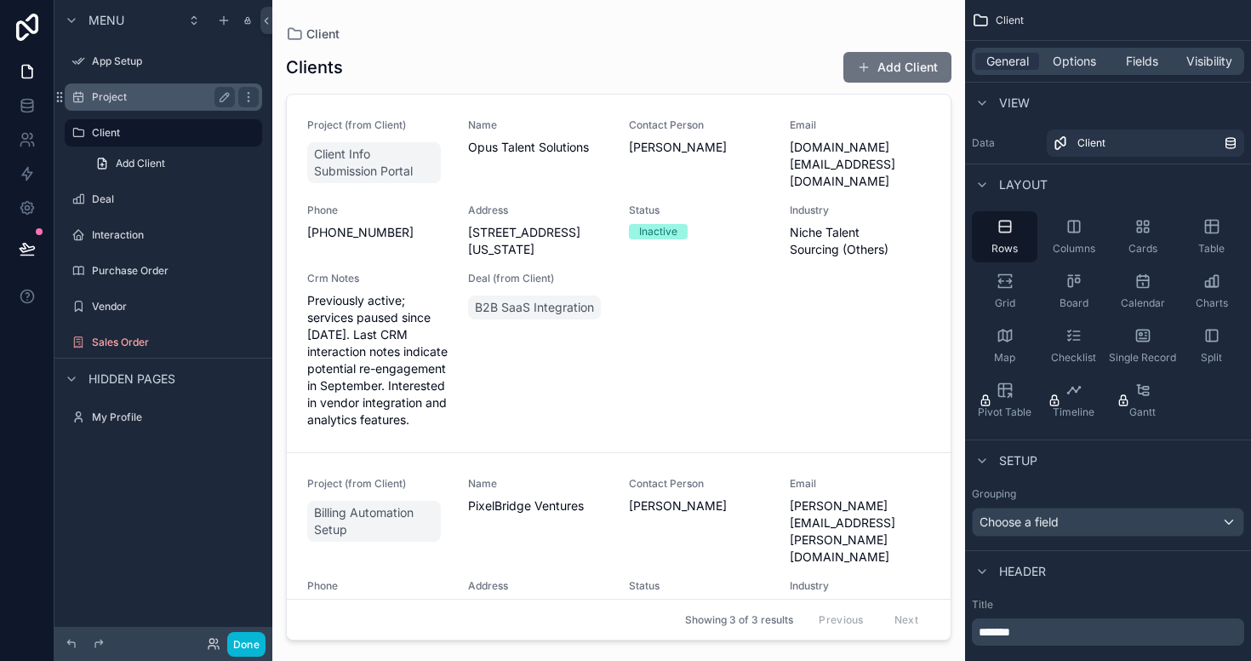
click at [119, 100] on label "Project" at bounding box center [160, 97] width 136 height 14
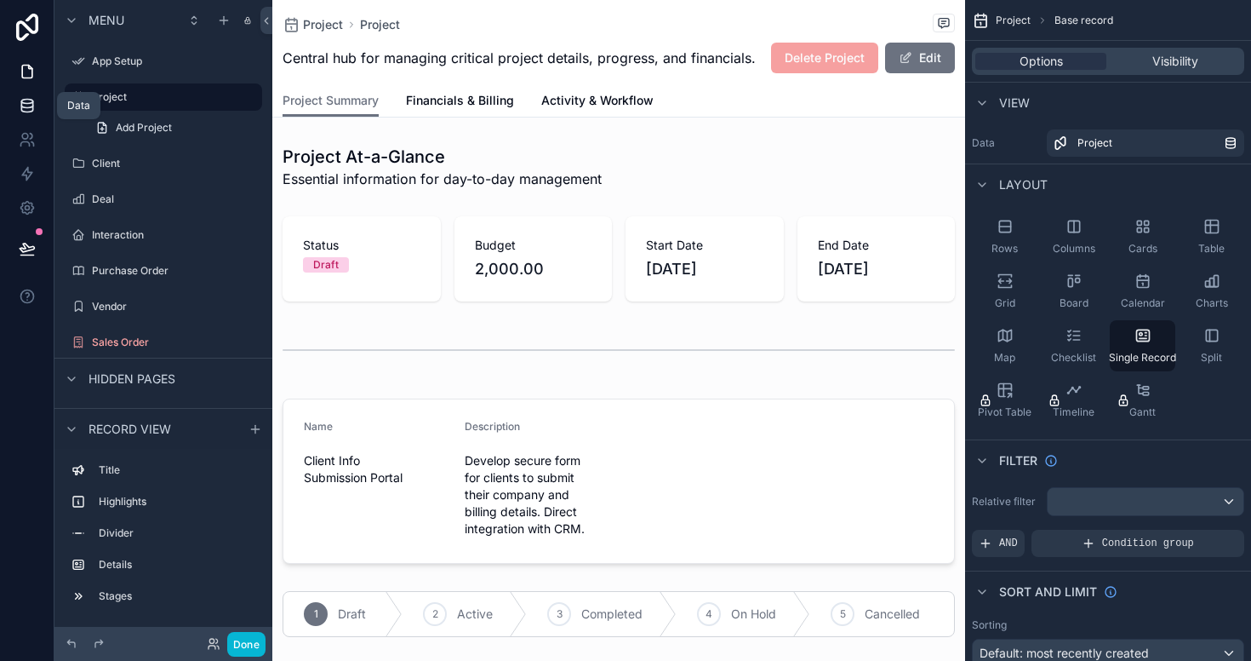
click at [27, 108] on icon at bounding box center [26, 104] width 11 height 7
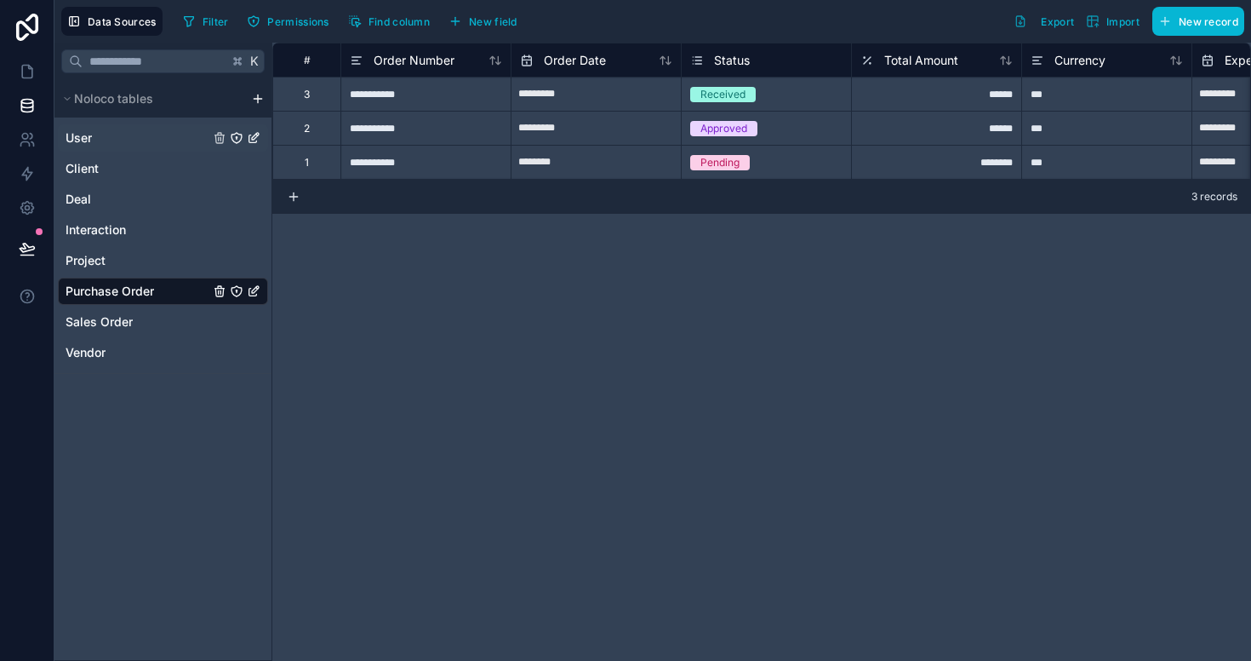
click at [108, 140] on div "User" at bounding box center [163, 137] width 210 height 27
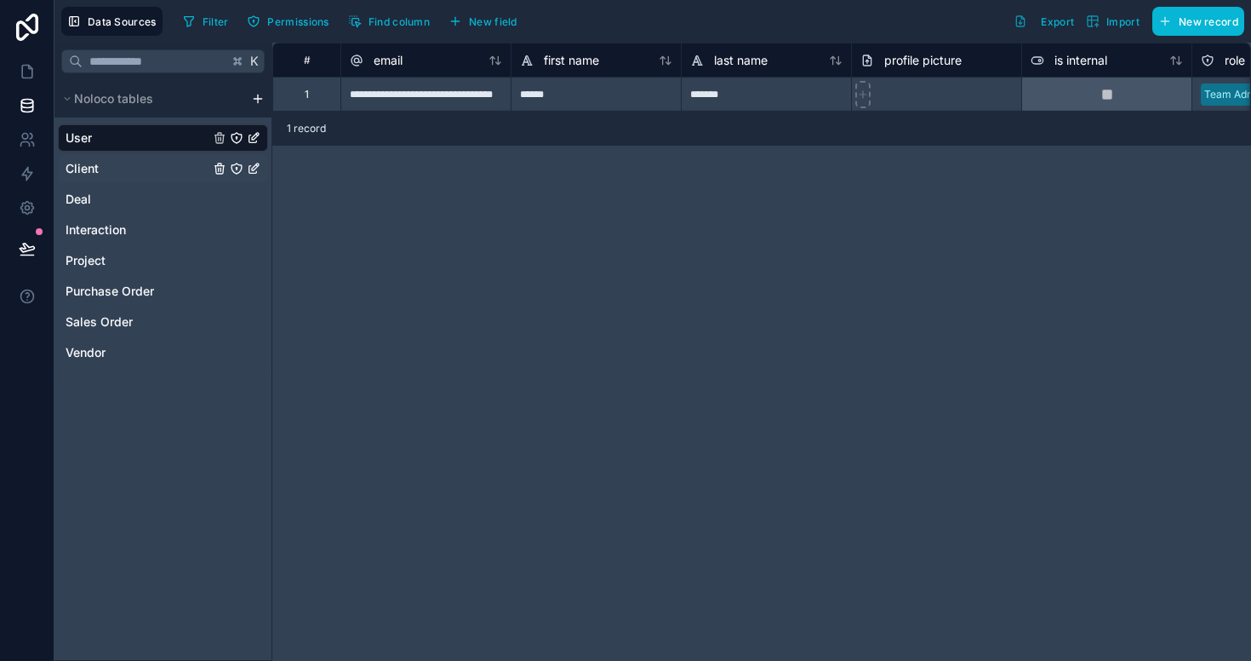
click at [106, 167] on div "Client" at bounding box center [163, 168] width 210 height 27
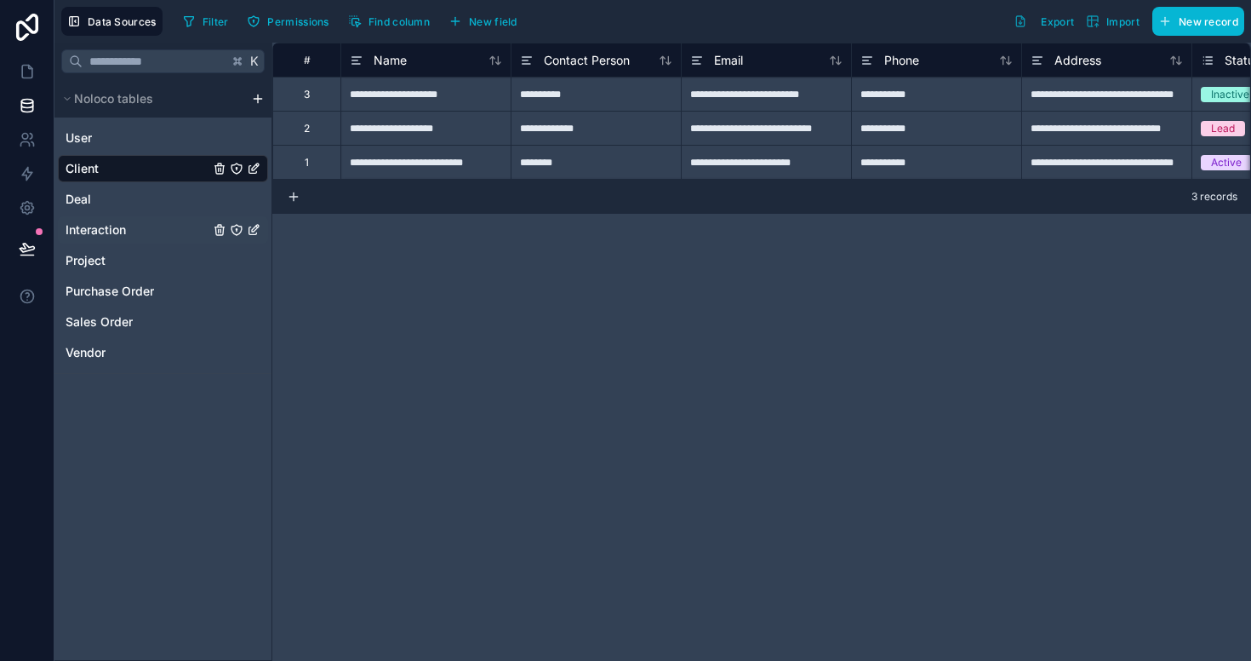
click at [97, 222] on span "Interaction" at bounding box center [96, 229] width 60 height 17
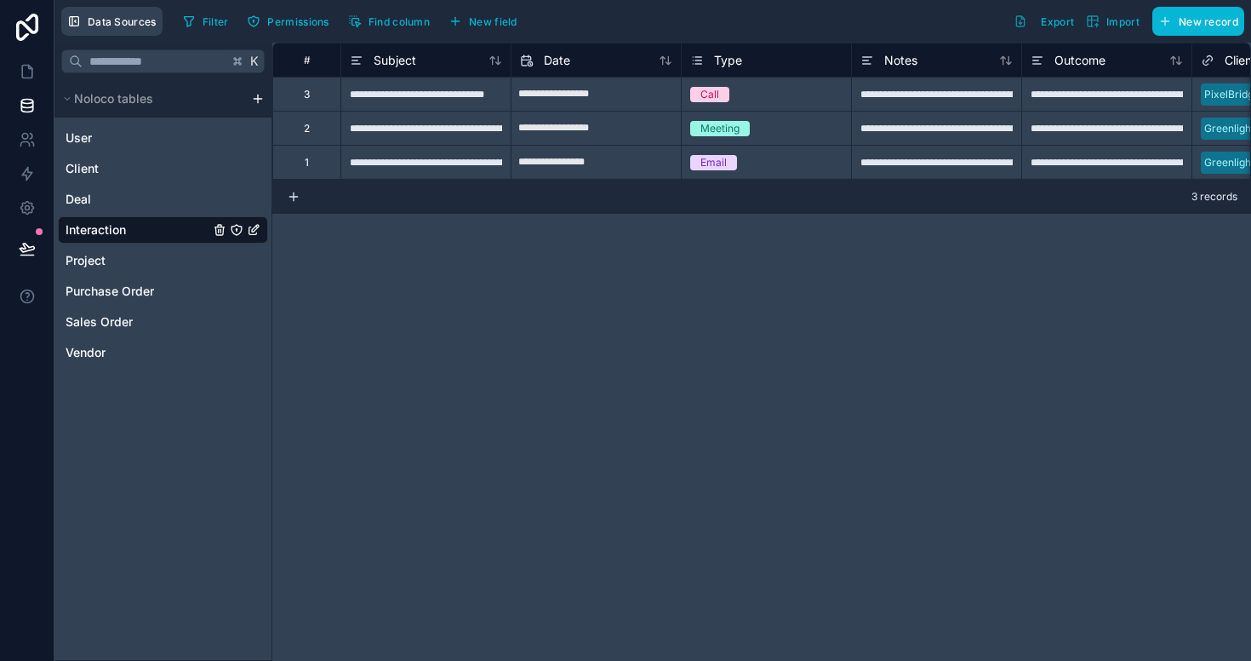
click at [120, 24] on span "Data Sources" at bounding box center [122, 21] width 69 height 13
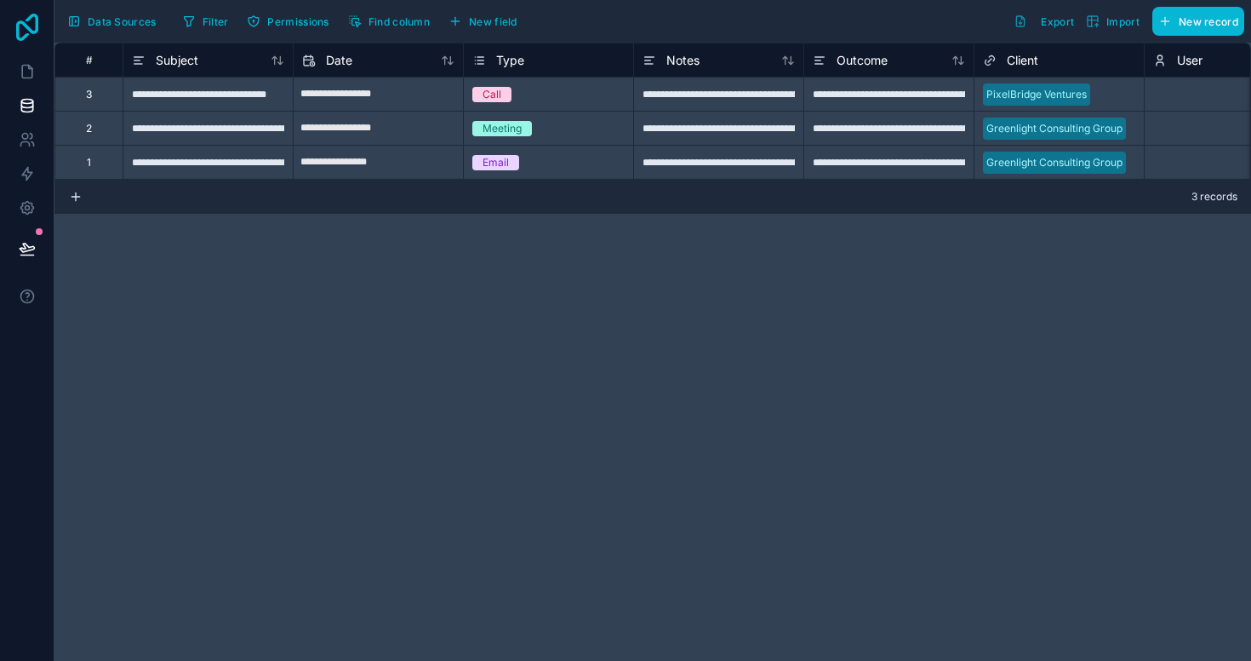
click at [31, 16] on icon at bounding box center [27, 27] width 22 height 27
